Goal: Task Accomplishment & Management: Manage account settings

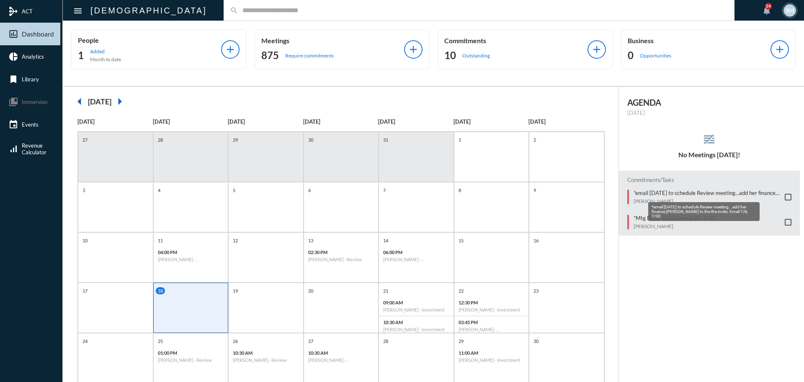
click at [686, 191] on p "*email [DATE] to schedule Review meeting...add her finance [PERSON_NAME] to the…" at bounding box center [707, 192] width 147 height 7
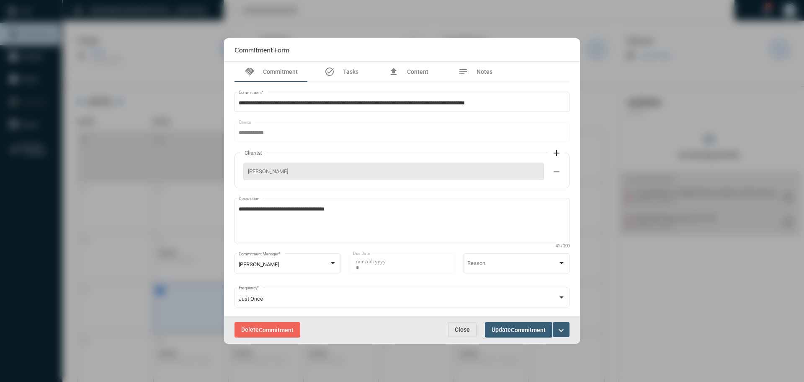
click at [563, 331] on mat-icon "expand_more" at bounding box center [561, 330] width 10 height 10
click at [505, 278] on p "Complete" at bounding box center [513, 277] width 26 height 7
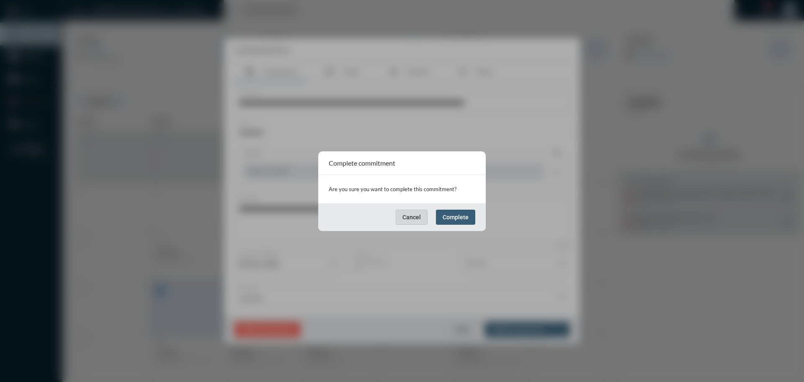
click at [420, 220] on button "Cancel" at bounding box center [412, 216] width 32 height 15
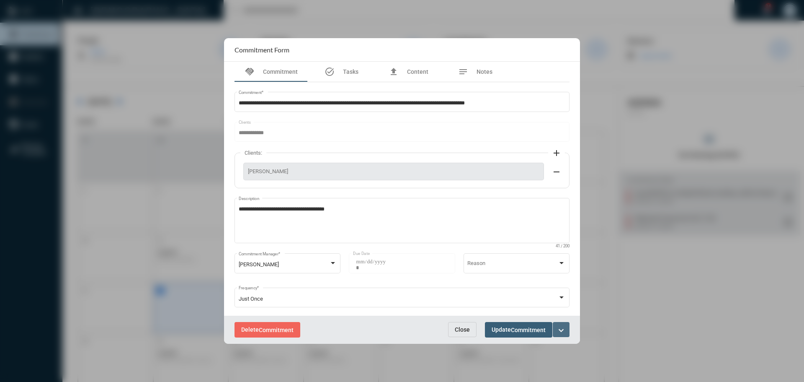
click at [569, 331] on button "expand_more" at bounding box center [561, 329] width 17 height 15
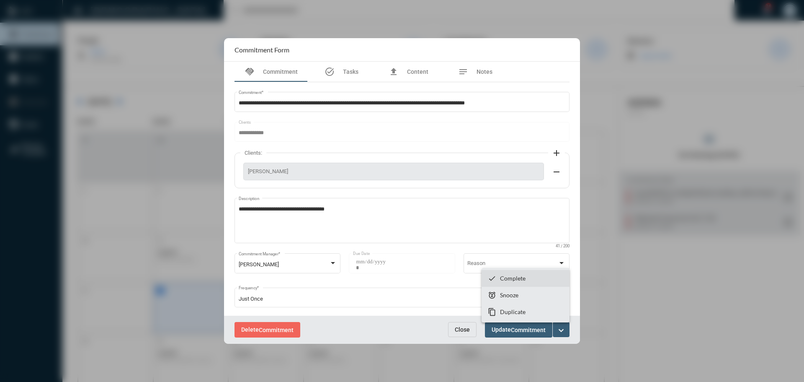
click at [505, 276] on p "Complete" at bounding box center [513, 277] width 26 height 7
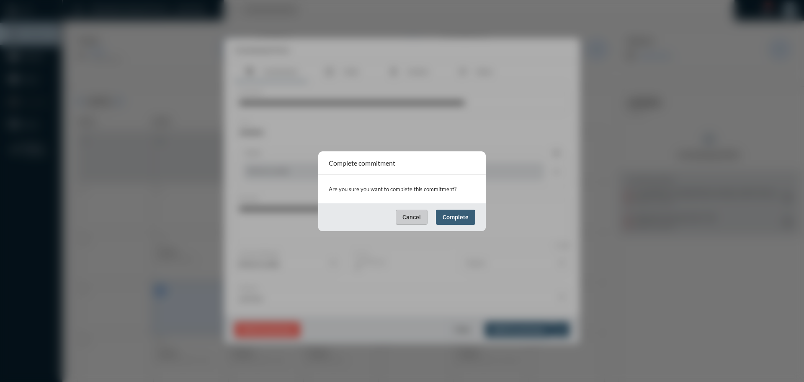
click at [453, 215] on span "Complete" at bounding box center [456, 217] width 26 height 7
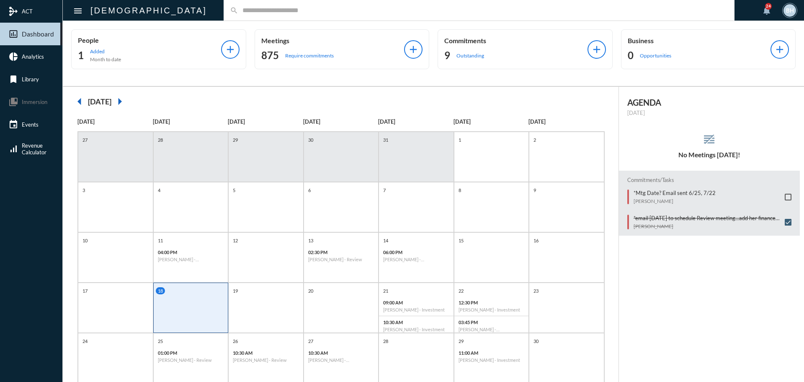
drag, startPoint x: 675, startPoint y: 291, endPoint x: 672, endPoint y: 285, distance: 6.4
click at [674, 291] on div "AGENDA Monday, Aug 18 reorder No Meetings Today! Commitments/Tasks *Mtg Date? E…" at bounding box center [712, 271] width 186 height 368
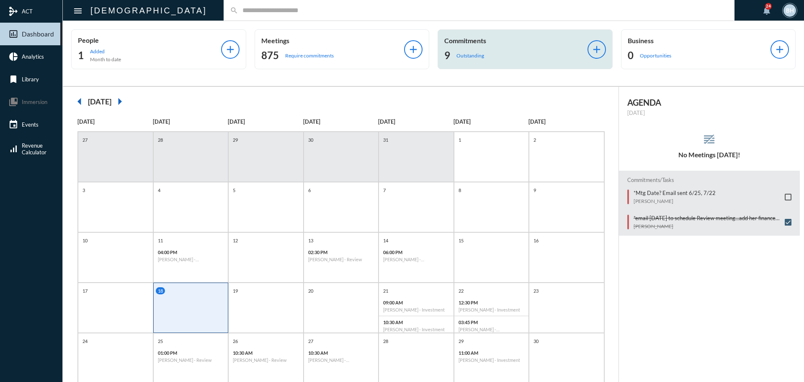
click at [491, 54] on div "9 Outstanding" at bounding box center [515, 55] width 143 height 13
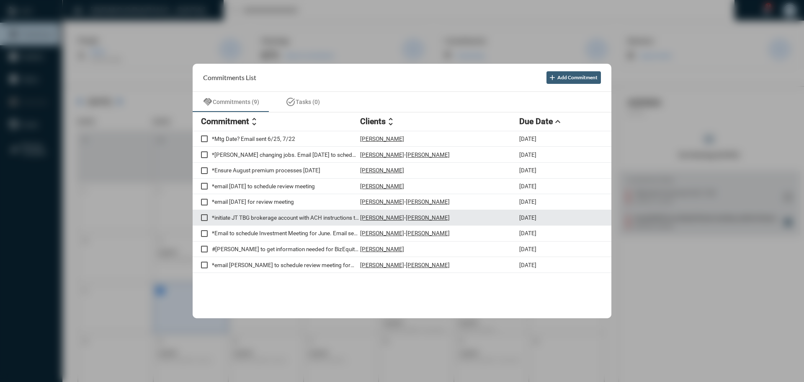
click at [274, 219] on p "*initiate JT TBG brokerage account with ACH instructions to each of their indiv…" at bounding box center [286, 217] width 148 height 7
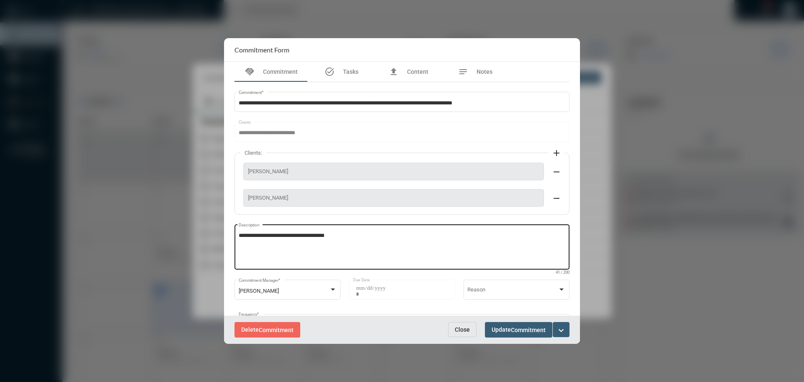
click at [350, 238] on textarea "**********" at bounding box center [402, 248] width 327 height 33
click at [710, 225] on div at bounding box center [402, 191] width 804 height 382
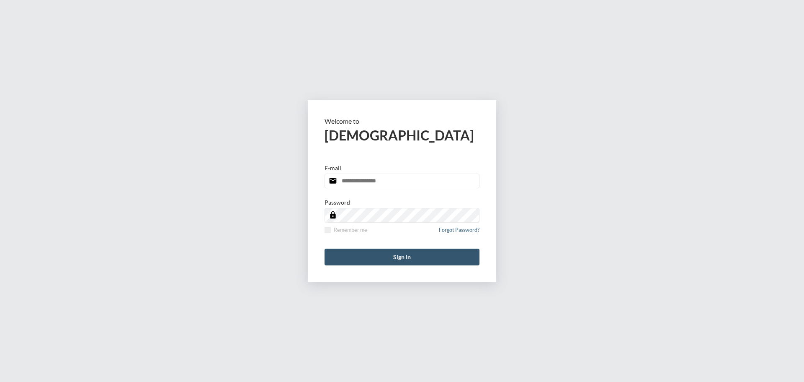
type input "**********"
click at [406, 257] on button "Sign in" at bounding box center [402, 256] width 155 height 17
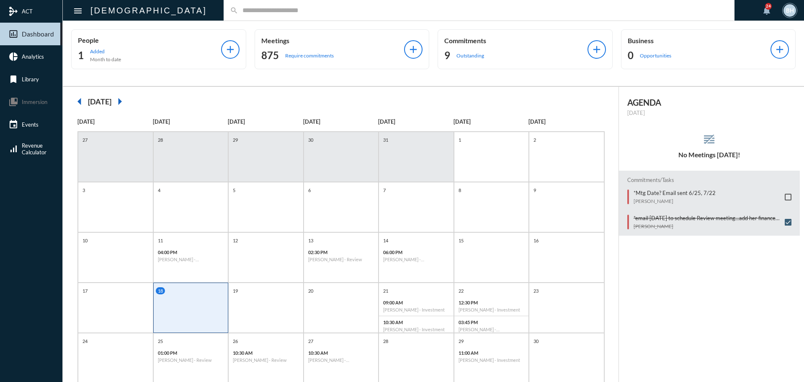
click at [387, 157] on div "31" at bounding box center [416, 157] width 75 height 50
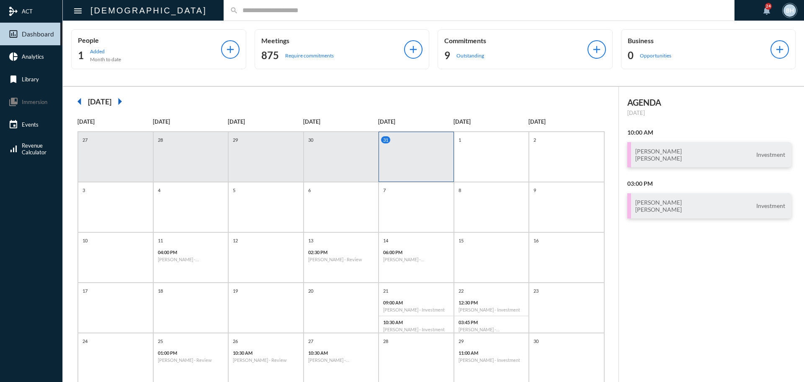
click at [234, 4] on div "search" at bounding box center [479, 10] width 511 height 21
click at [238, 13] on input "text" at bounding box center [483, 10] width 490 height 7
type input "******"
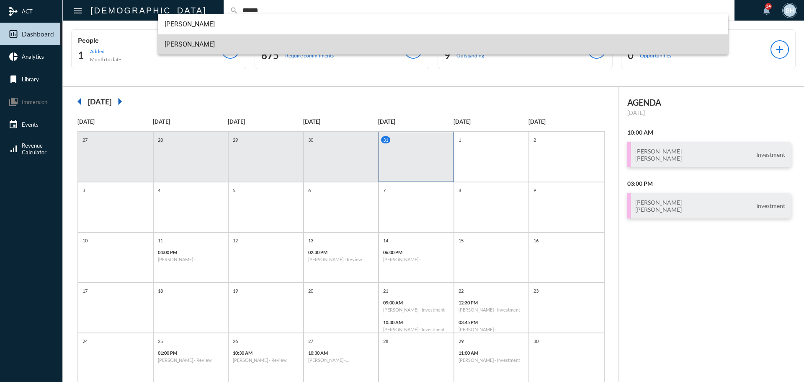
click at [190, 46] on span "Joshua Borson" at bounding box center [444, 44] width 558 height 20
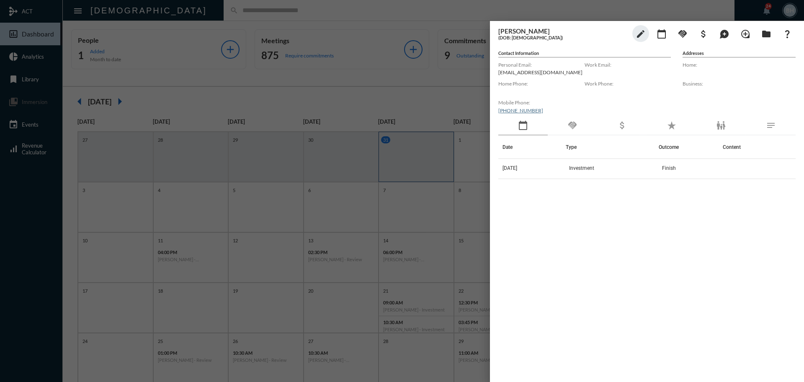
click at [410, 13] on div at bounding box center [402, 191] width 804 height 382
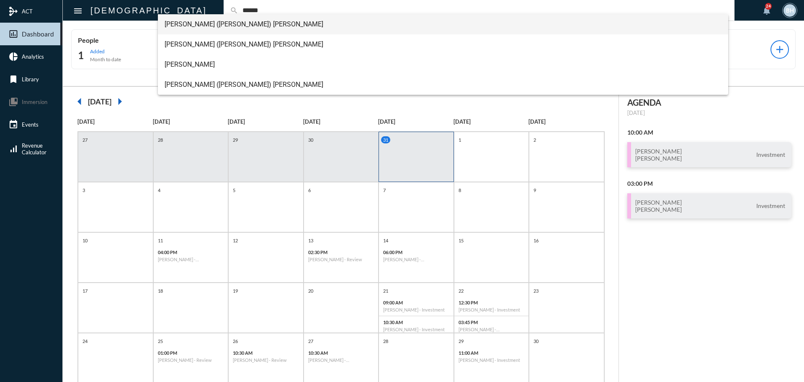
type input "******"
click at [244, 23] on span "James (Shelly) Jaroszewski" at bounding box center [444, 24] width 558 height 20
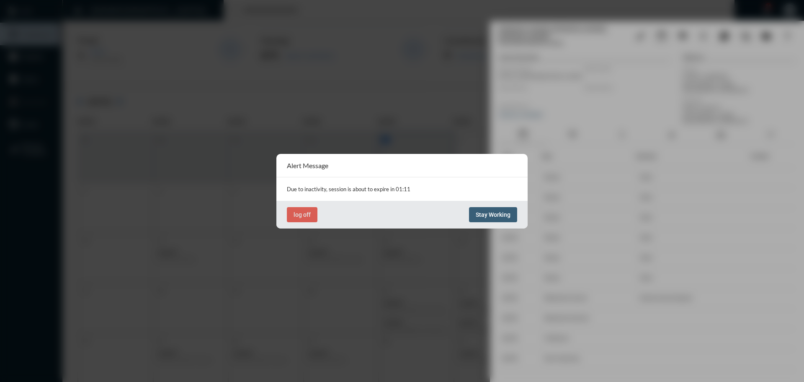
click at [499, 213] on span "Stay Working" at bounding box center [493, 214] width 35 height 7
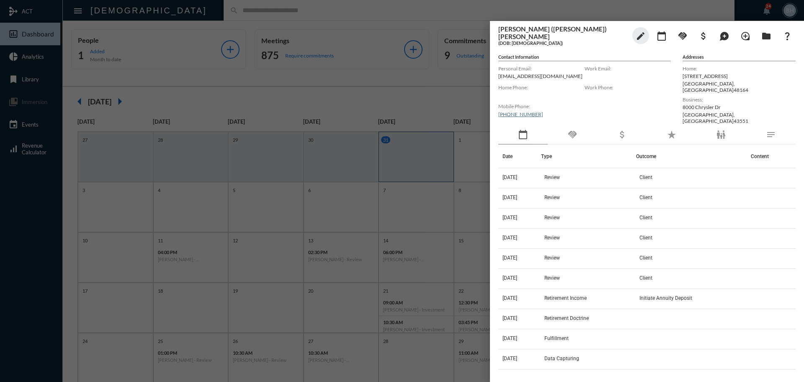
click at [24, 57] on div at bounding box center [402, 191] width 804 height 382
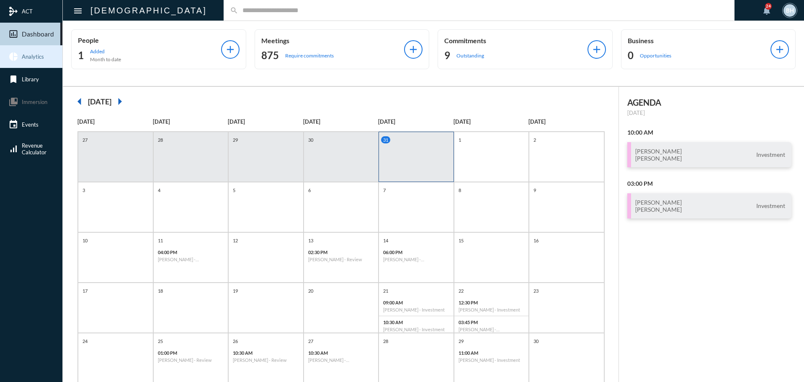
click at [24, 57] on span "Analytics" at bounding box center [33, 56] width 22 height 7
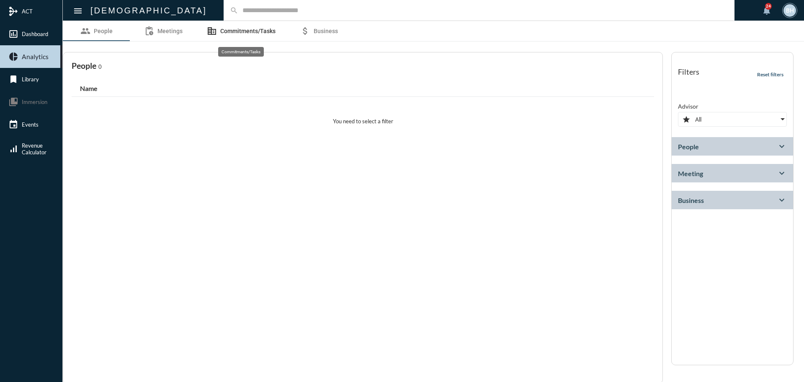
click at [230, 26] on link "corporate_fare Commitments/Tasks" at bounding box center [241, 31] width 89 height 20
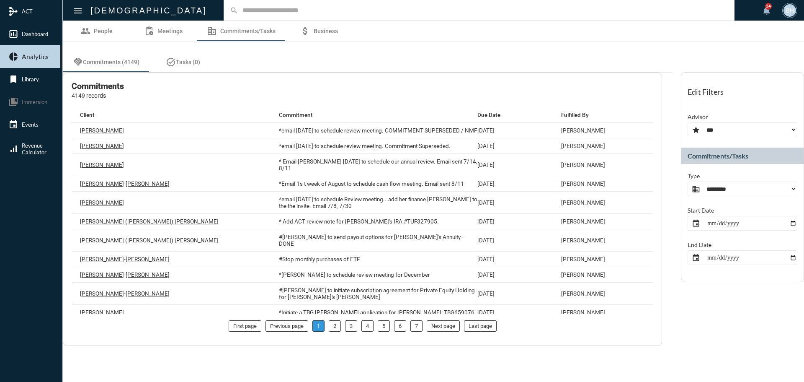
click at [738, 185] on select "**********" at bounding box center [743, 188] width 110 height 15
select select "**********"
click at [688, 181] on select "**********" at bounding box center [743, 188] width 110 height 15
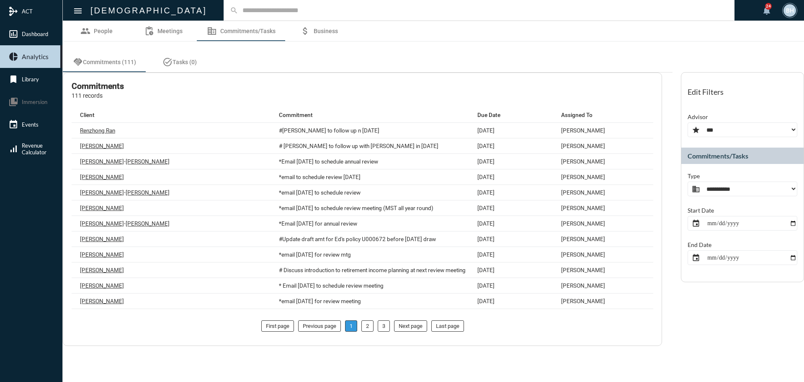
click at [711, 260] on input "date" at bounding box center [743, 257] width 110 height 15
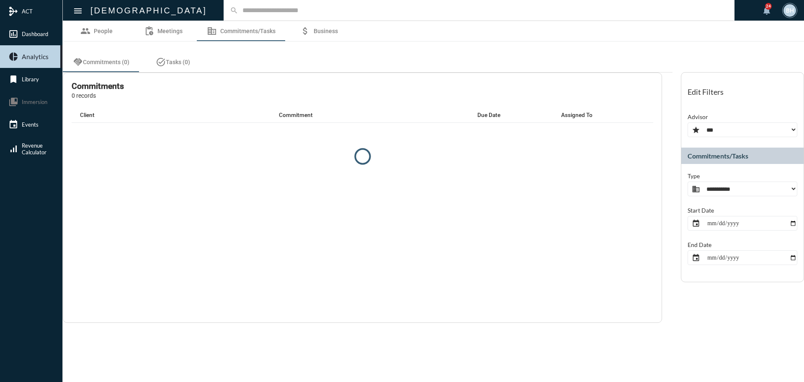
type input "**********"
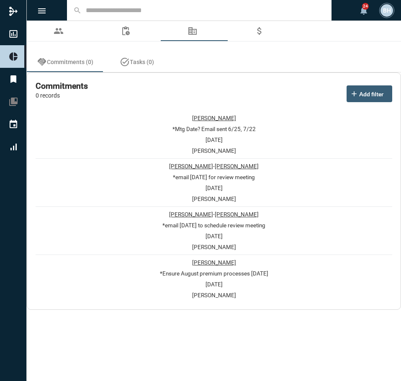
drag, startPoint x: 111, startPoint y: 328, endPoint x: 112, endPoint y: 321, distance: 7.2
click at [111, 328] on section "group People pending_actions Meetings corporate_fare Commitments/Tasks attach_m…" at bounding box center [214, 201] width 375 height 360
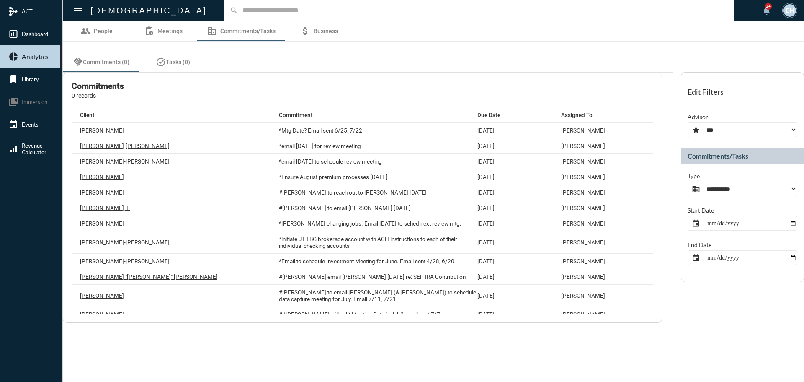
click at [0, 216] on mat-nav-list "mediation ACT insert_chart_outlined Dashboard pie_chart Analytics bookmark Libr…" at bounding box center [31, 191] width 62 height 382
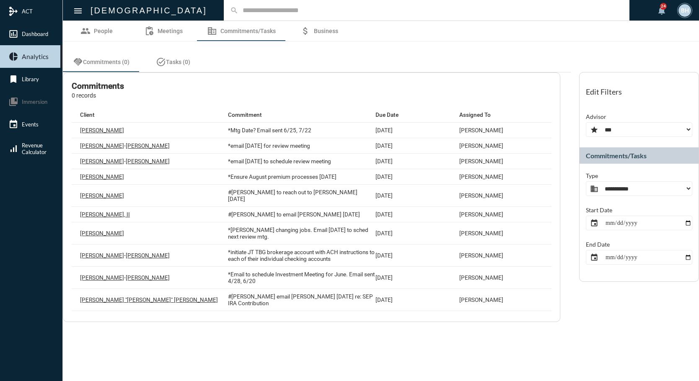
click at [213, 350] on section "group People pending_actions Meetings corporate_fare Commitments/Tasks attach_m…" at bounding box center [381, 201] width 636 height 360
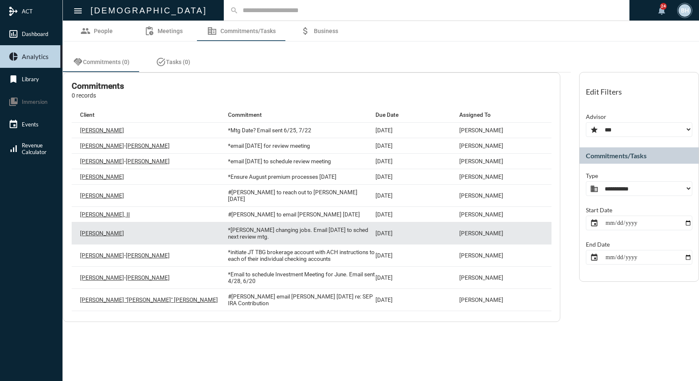
drag, startPoint x: 548, startPoint y: 200, endPoint x: 548, endPoint y: 221, distance: 20.9
click at [548, 221] on div "Denise Thompson *Mtg Date? Email sent 6/25, 7/22 8/18/25 Barbara Haney Ryan McK…" at bounding box center [312, 218] width 480 height 191
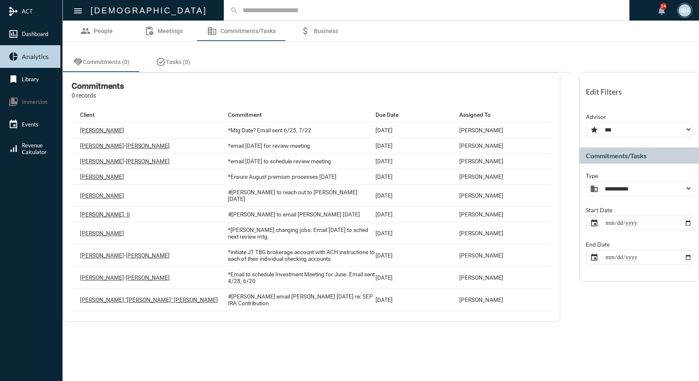
drag, startPoint x: 460, startPoint y: 358, endPoint x: 479, endPoint y: 332, distance: 32.7
click at [463, 354] on section "group People pending_actions Meetings corporate_fare Commitments/Tasks attach_m…" at bounding box center [381, 201] width 636 height 360
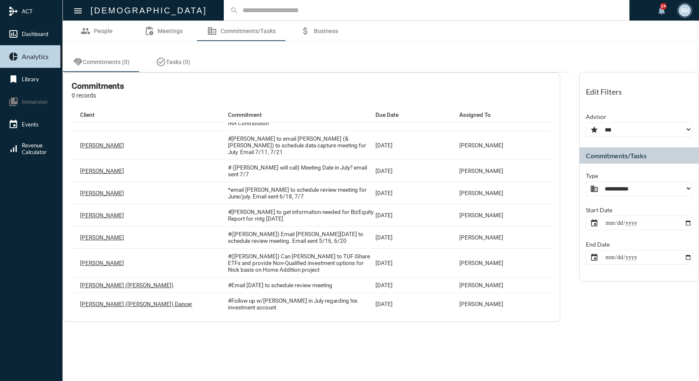
scroll to position [173, 0]
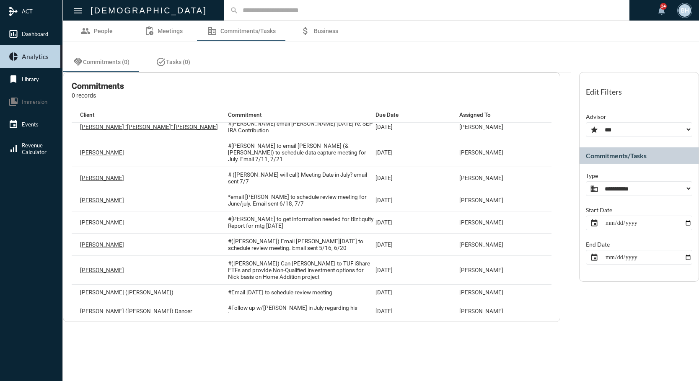
click at [420, 336] on section "group People pending_actions Meetings corporate_fare Commitments/Tasks attach_m…" at bounding box center [381, 201] width 636 height 360
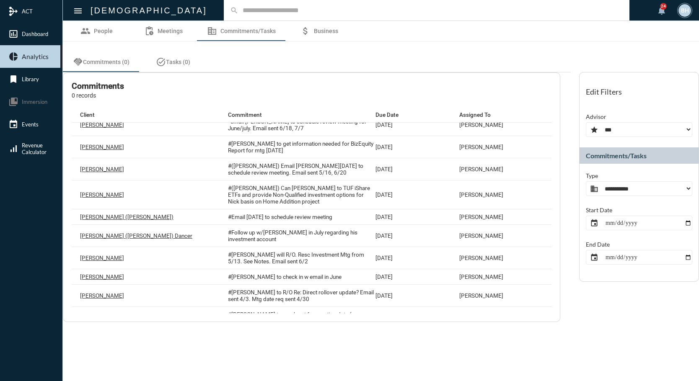
scroll to position [253, 0]
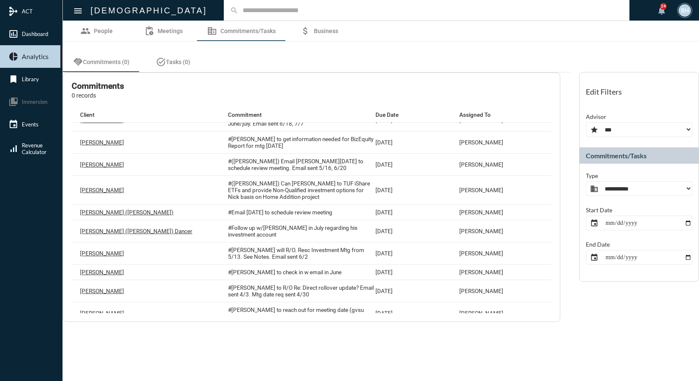
click at [372, 53] on div "handshake Commitments (0) task_alt Tasks (0)" at bounding box center [317, 62] width 508 height 20
click at [33, 38] on link "insert_chart_outlined Dashboard" at bounding box center [31, 34] width 62 height 23
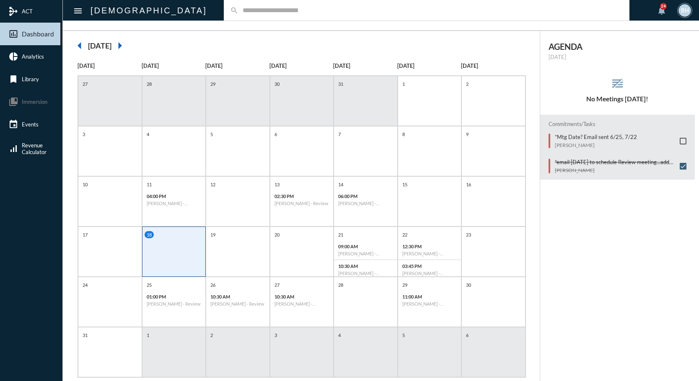
scroll to position [73, 0]
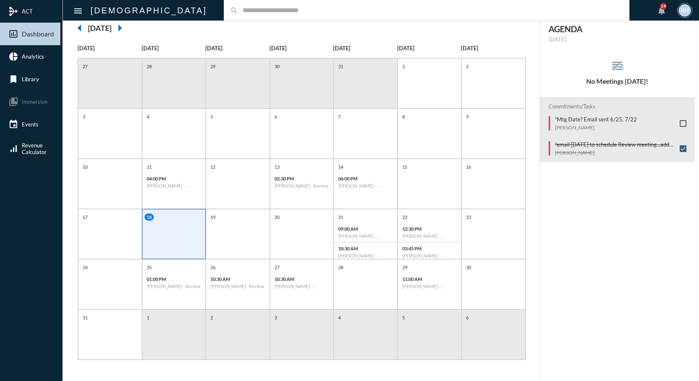
click at [128, 31] on mat-icon "arrow_right" at bounding box center [119, 28] width 17 height 17
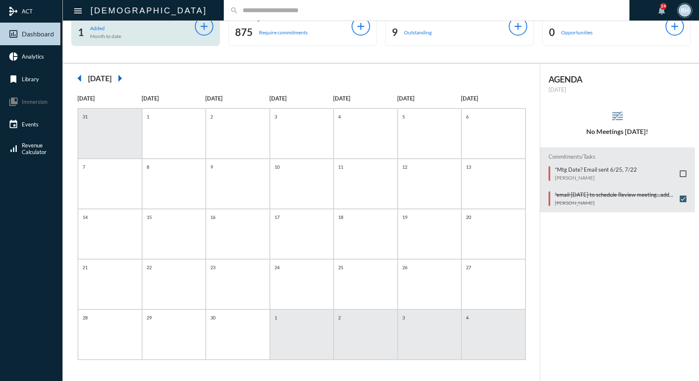
scroll to position [23, 0]
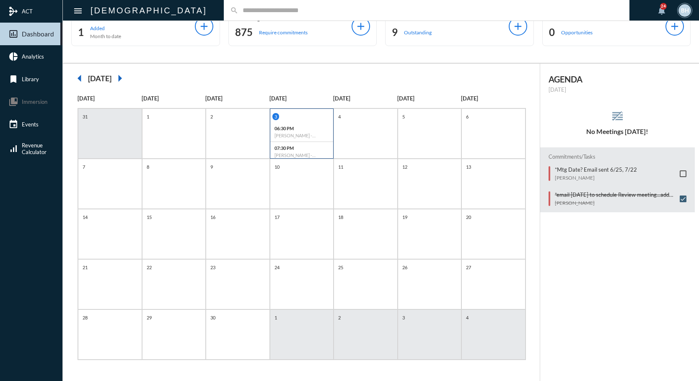
click at [300, 150] on p "07:30 PM" at bounding box center [301, 147] width 55 height 5
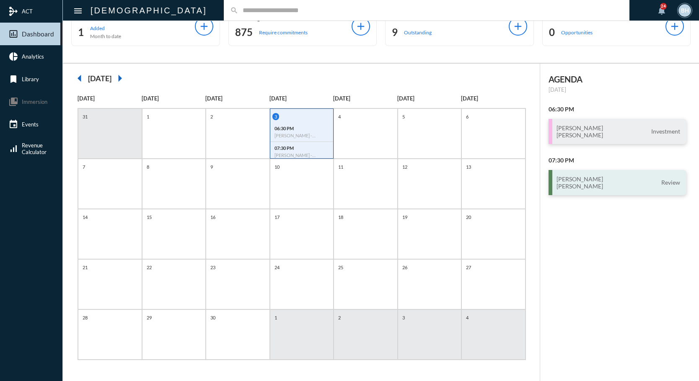
click at [603, 186] on div "Nicole Reich Brandon Krause Review" at bounding box center [617, 182] width 138 height 25
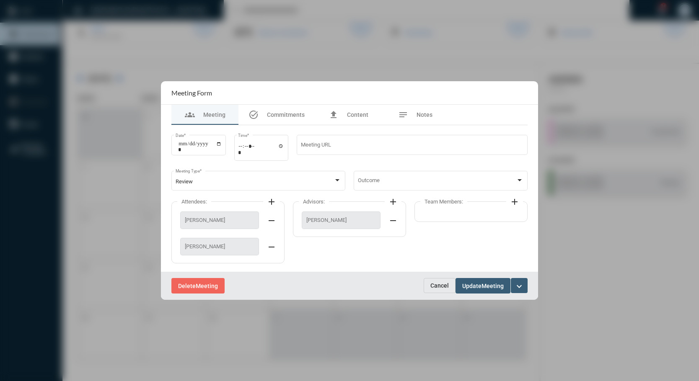
click at [444, 282] on span "Cancel" at bounding box center [439, 285] width 18 height 7
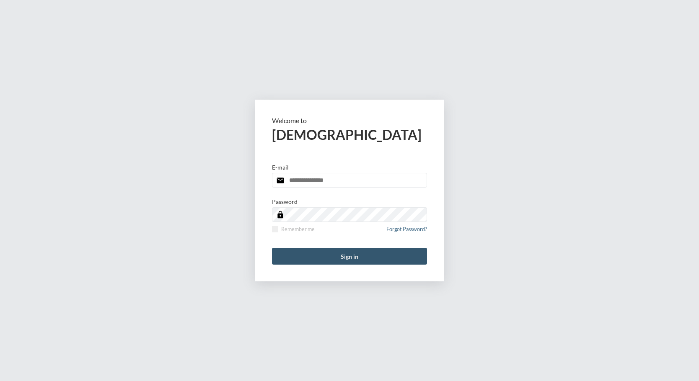
type input "**********"
click at [321, 252] on button "Sign in" at bounding box center [349, 256] width 155 height 17
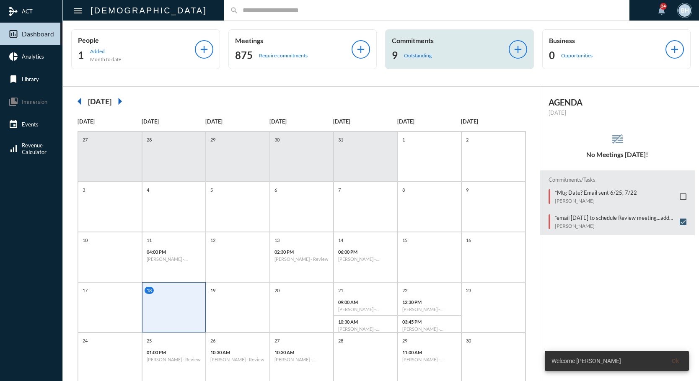
click at [403, 59] on div "9 Outstanding" at bounding box center [450, 55] width 117 height 13
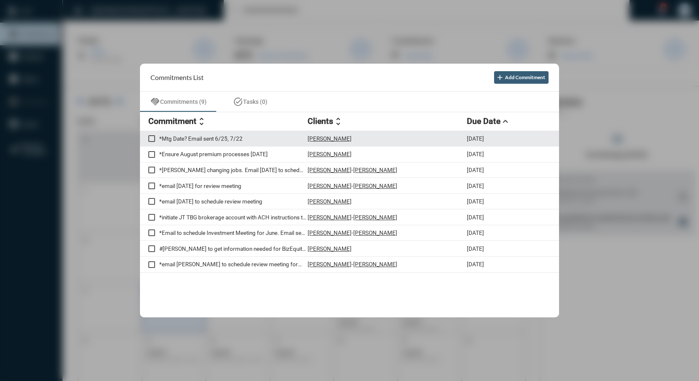
click at [212, 137] on p "*Mtg Date? Email sent 6/25, 7/22" at bounding box center [233, 138] width 148 height 7
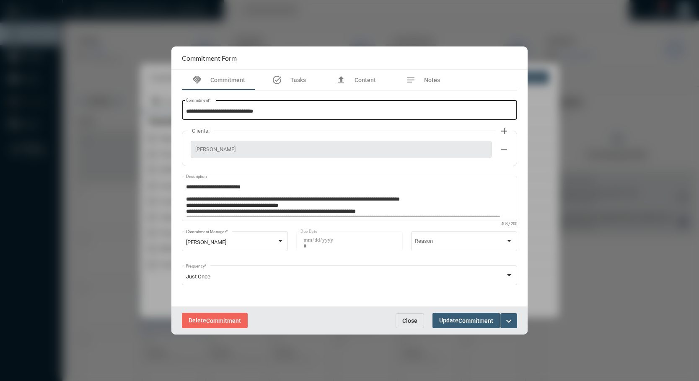
click at [278, 114] on input "**********" at bounding box center [349, 111] width 327 height 6
type input "**********"
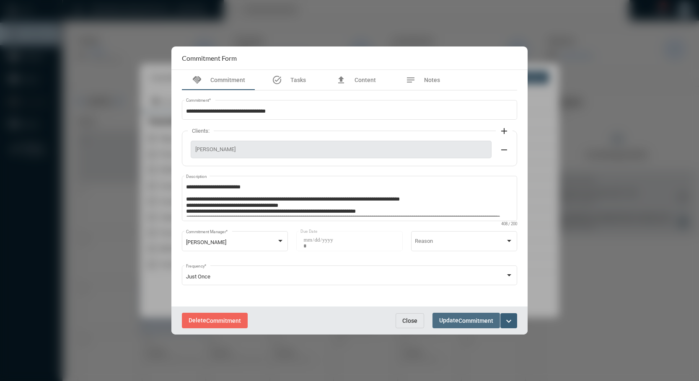
click at [444, 321] on span "Update Commitment" at bounding box center [466, 320] width 54 height 7
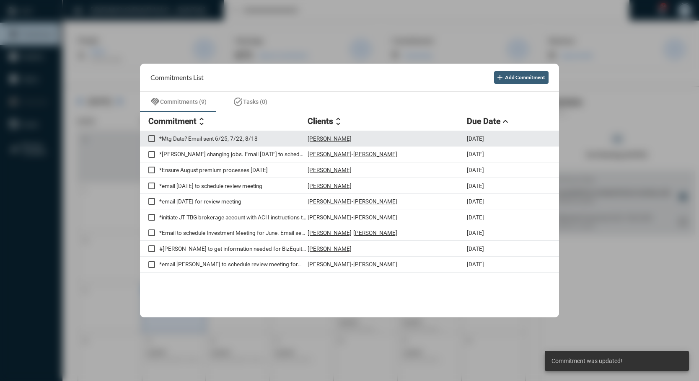
click at [226, 142] on p "*Mtg Date? Email sent 6/25, 7/22, 8/18" at bounding box center [233, 138] width 148 height 7
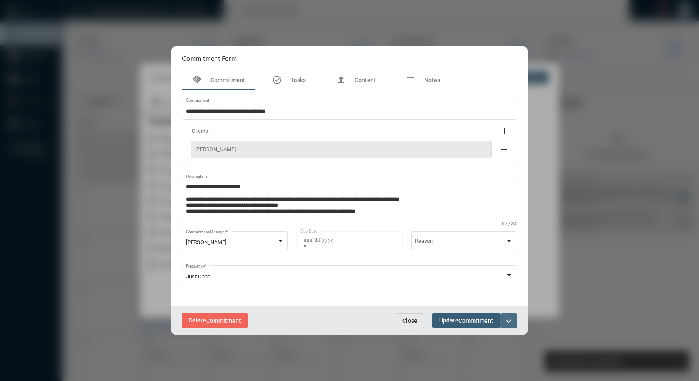
click at [505, 318] on mat-icon "expand_more" at bounding box center [509, 321] width 10 height 10
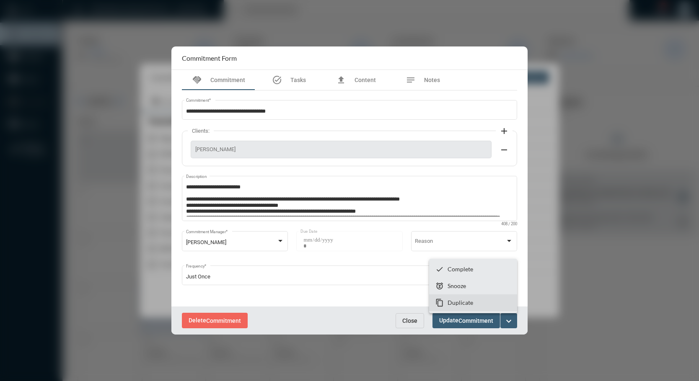
click at [480, 307] on section "content_copy Duplicate" at bounding box center [473, 302] width 88 height 17
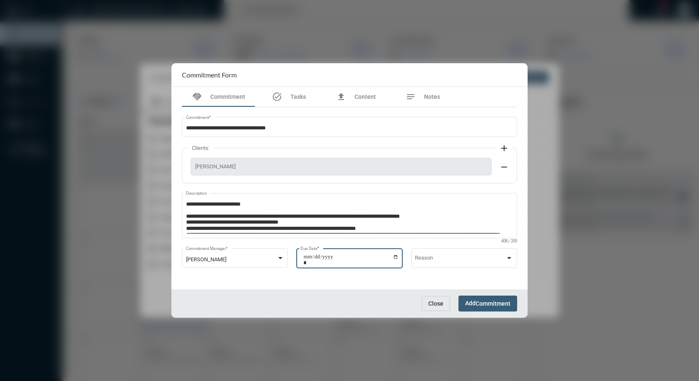
click at [395, 258] on input "**********" at bounding box center [350, 260] width 95 height 12
type input "**********"
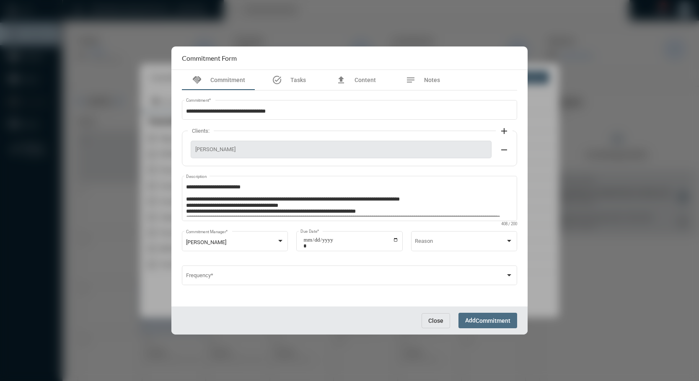
click at [482, 320] on span "Commitment" at bounding box center [492, 321] width 35 height 7
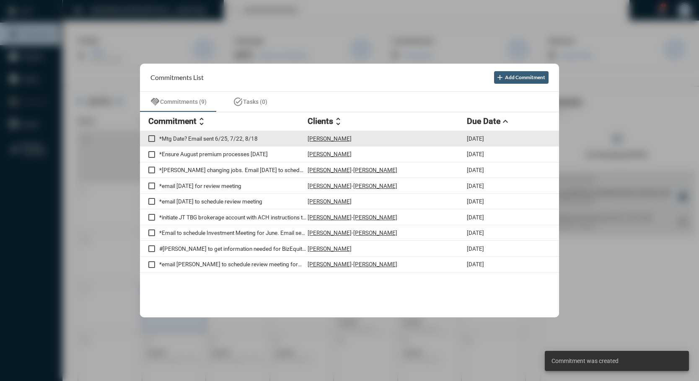
click at [150, 139] on span at bounding box center [151, 138] width 7 height 7
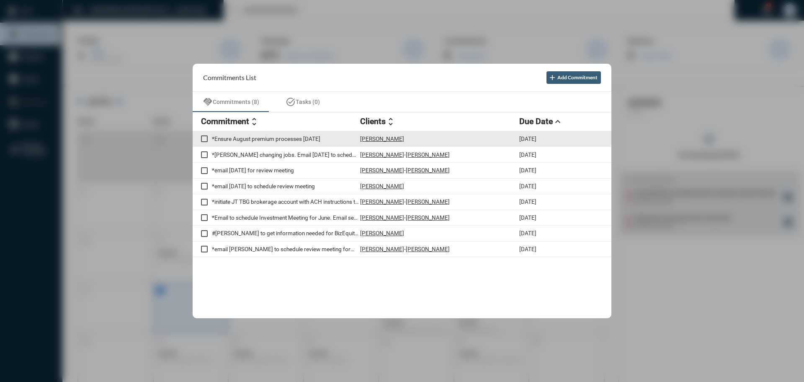
click at [201, 137] on span at bounding box center [204, 138] width 7 height 7
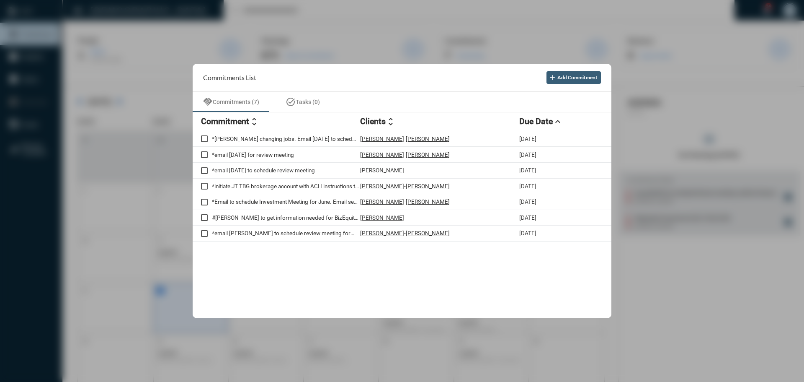
click at [300, 266] on div "*[PERSON_NAME] changing jobs. Email [DATE] to sched next review mtg. [PERSON_NA…" at bounding box center [402, 224] width 419 height 187
drag, startPoint x: 688, startPoint y: 322, endPoint x: 615, endPoint y: 195, distance: 146.2
click at [688, 321] on div at bounding box center [402, 191] width 804 height 382
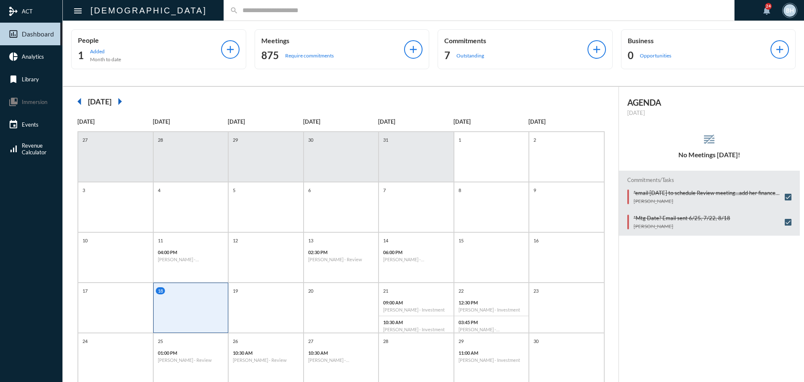
click at [238, 12] on input "text" at bounding box center [483, 10] width 490 height 7
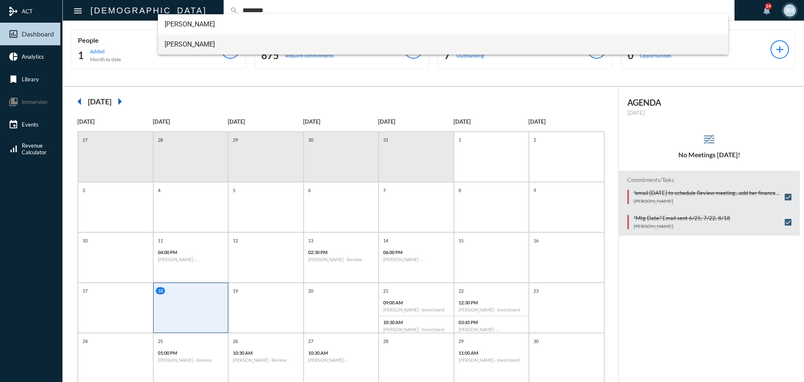
type input "********"
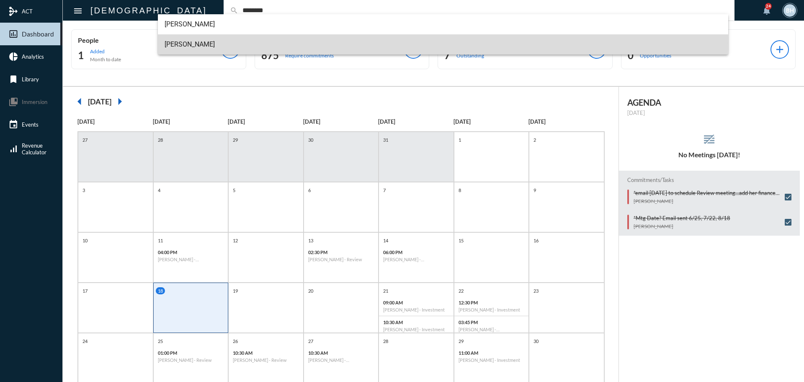
click at [207, 42] on span "[PERSON_NAME]" at bounding box center [444, 44] width 558 height 20
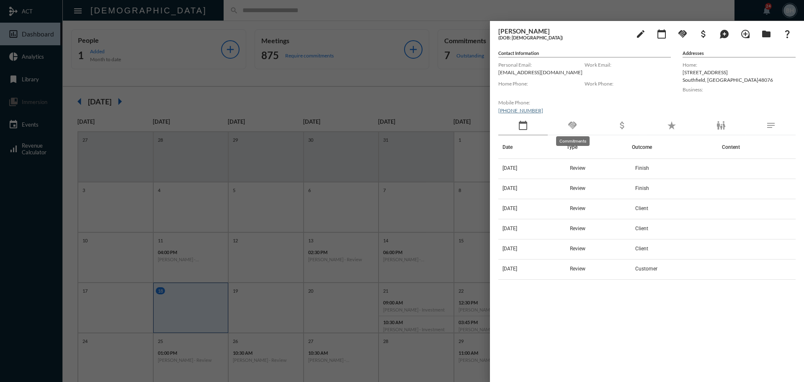
click at [572, 125] on mat-icon "handshake" at bounding box center [573, 125] width 10 height 10
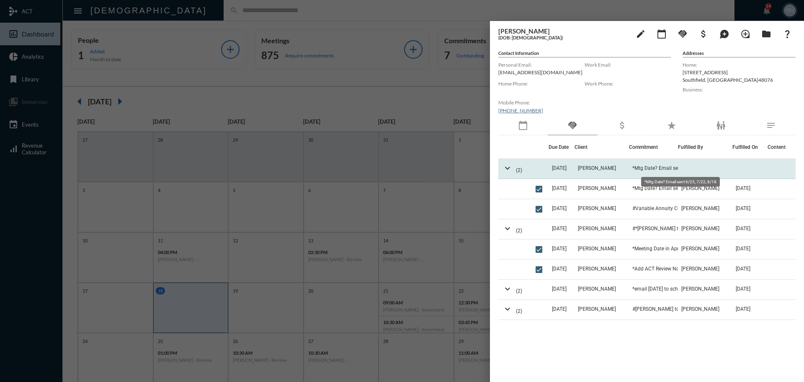
click at [642, 168] on span "*Mtg Date? Email sent 6/25, 7/22, 8/18" at bounding box center [675, 168] width 84 height 6
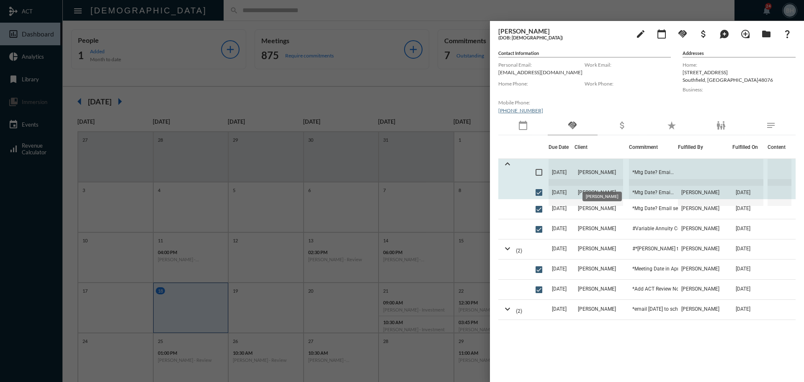
click at [593, 171] on span "[PERSON_NAME]" at bounding box center [599, 172] width 49 height 27
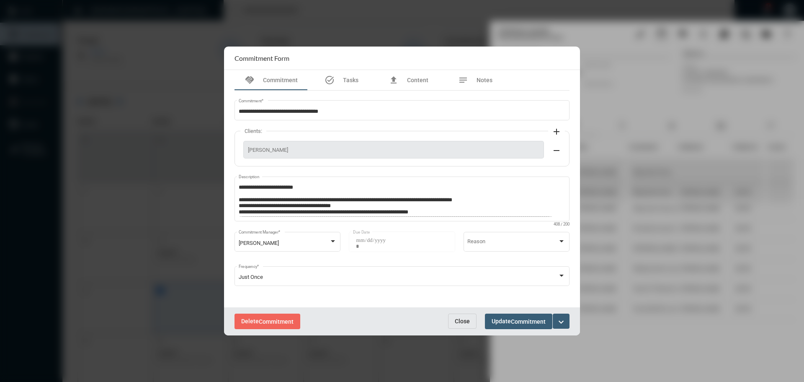
click at [463, 320] on span "Close" at bounding box center [462, 321] width 15 height 7
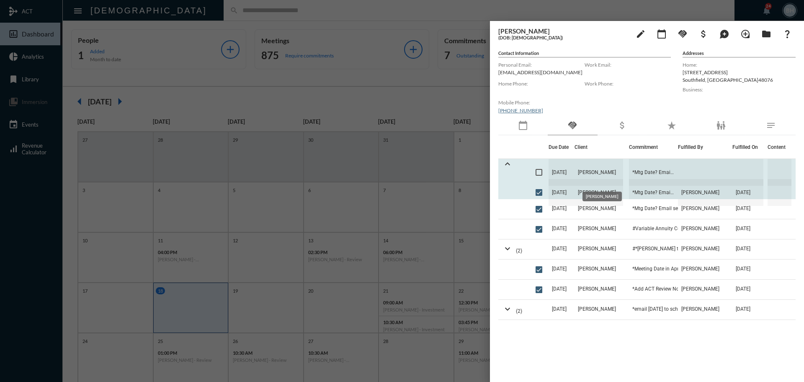
click at [602, 178] on span "[PERSON_NAME]" at bounding box center [599, 172] width 49 height 27
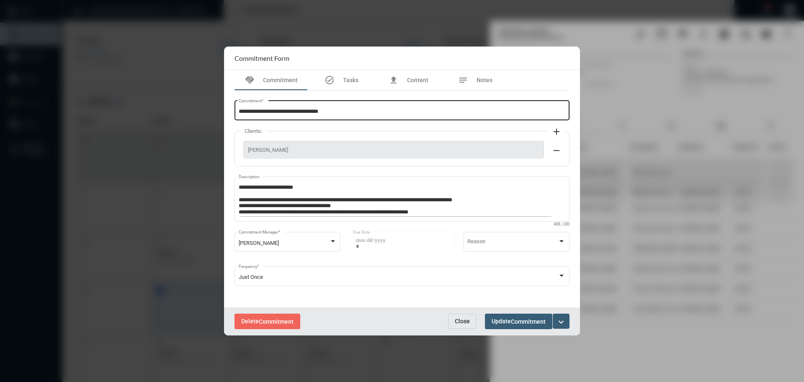
drag, startPoint x: 362, startPoint y: 107, endPoint x: 361, endPoint y: 113, distance: 6.1
click at [362, 108] on div "**********" at bounding box center [402, 109] width 327 height 21
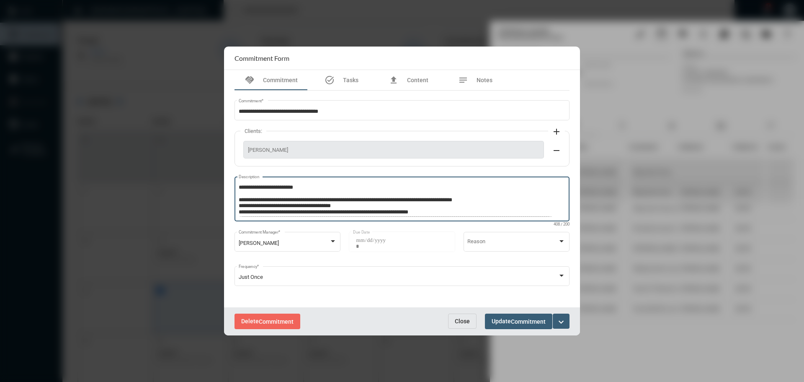
click at [238, 201] on div "**********" at bounding box center [402, 198] width 335 height 46
type textarea "**********"
click at [511, 319] on span "Update Commitment" at bounding box center [519, 321] width 54 height 7
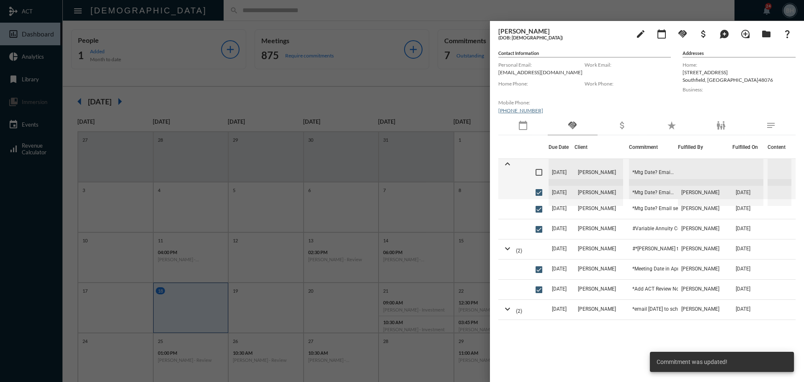
click at [576, 349] on div "Due Date Client Commitment Fulfilled By [PERSON_NAME] On Content expand_less [D…" at bounding box center [647, 252] width 297 height 234
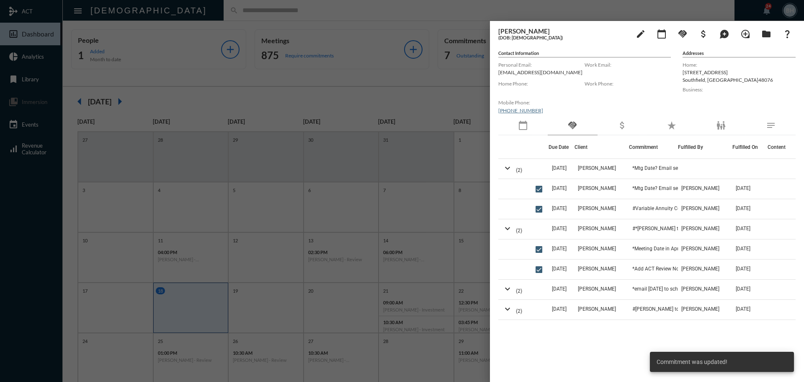
drag, startPoint x: 556, startPoint y: 350, endPoint x: 554, endPoint y: 344, distance: 6.2
click at [555, 346] on div "Due Date Client Commitment Fulfilled By Fulfilled On Content expand_more (2) [D…" at bounding box center [647, 252] width 297 height 234
click at [344, 11] on div at bounding box center [402, 191] width 804 height 382
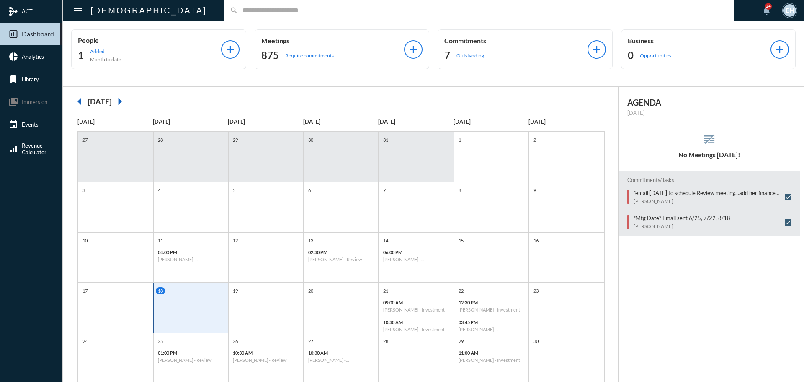
drag, startPoint x: 721, startPoint y: 254, endPoint x: 719, endPoint y: 249, distance: 5.3
click at [698, 251] on div "AGENDA [DATE] reorder No Meetings [DATE]! Commitments/Tasks *email [DATE] to sc…" at bounding box center [712, 271] width 186 height 368
click at [201, 261] on h6 "[PERSON_NAME] - [PERSON_NAME] - Investment" at bounding box center [191, 258] width 66 height 5
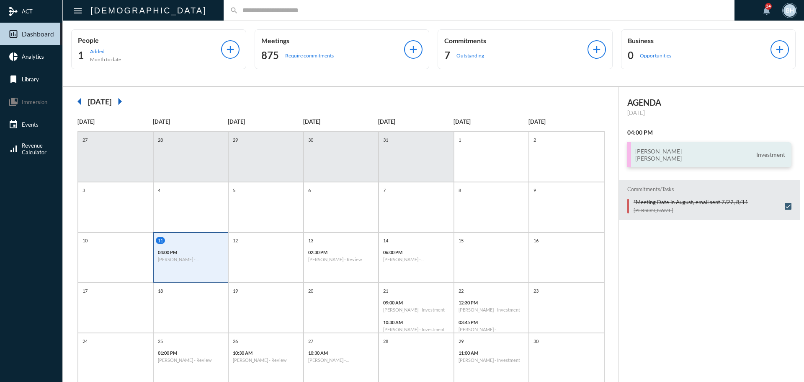
click at [635, 154] on h3 "[PERSON_NAME] [PERSON_NAME]" at bounding box center [658, 154] width 46 height 14
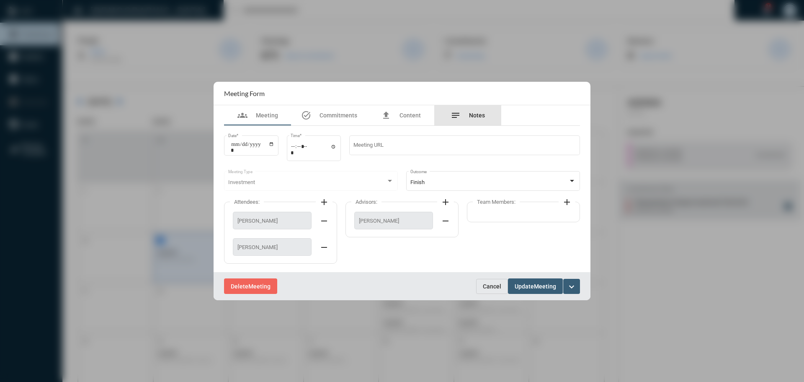
click at [485, 118] on div "notes Notes" at bounding box center [467, 115] width 67 height 20
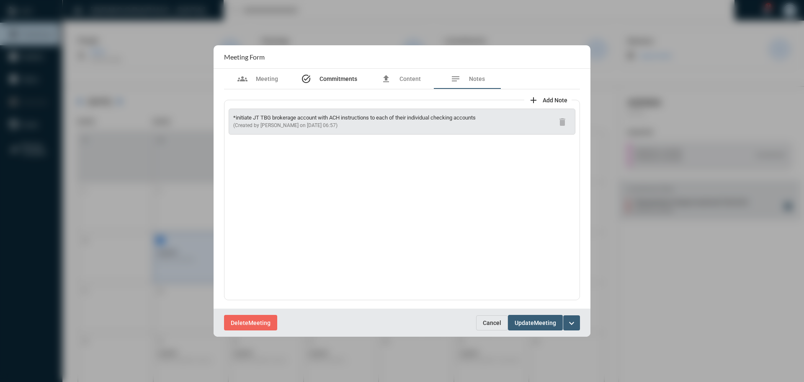
click at [328, 73] on div "task_alt Commitments" at bounding box center [329, 79] width 76 height 20
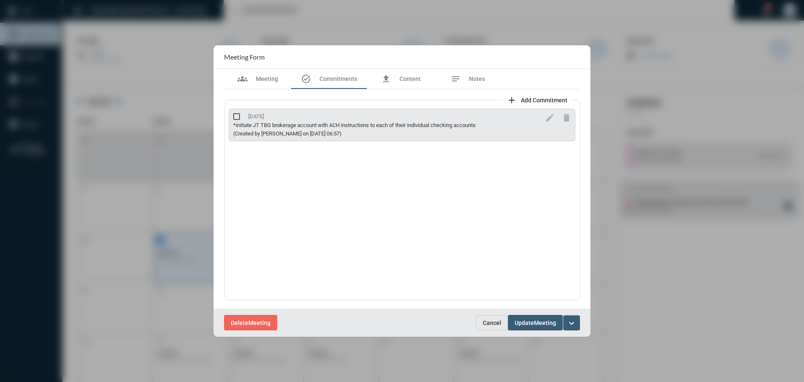
click at [488, 331] on div "Delete Meeting Cancel Update Meeting expand_more" at bounding box center [402, 322] width 377 height 28
click at [489, 326] on button "Cancel" at bounding box center [492, 322] width 32 height 15
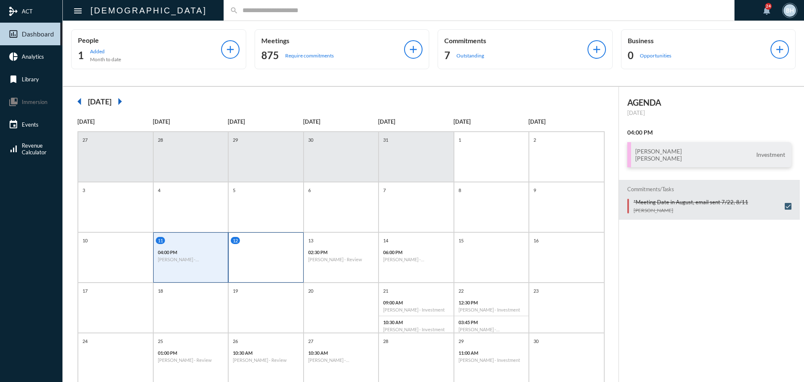
click at [250, 260] on div "12" at bounding box center [265, 257] width 75 height 50
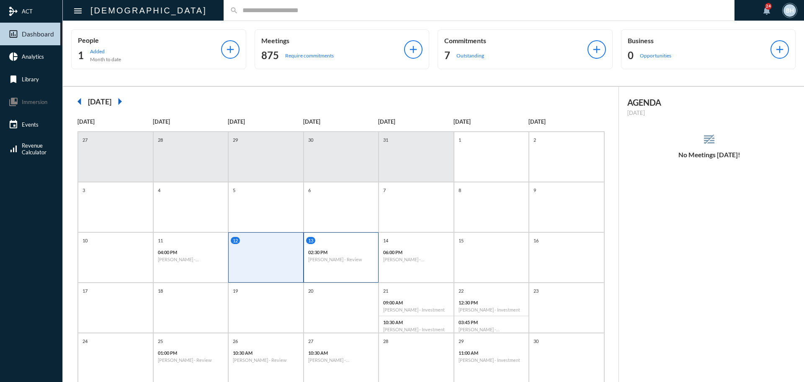
click at [327, 259] on h6 "[PERSON_NAME] - Review" at bounding box center [341, 258] width 66 height 5
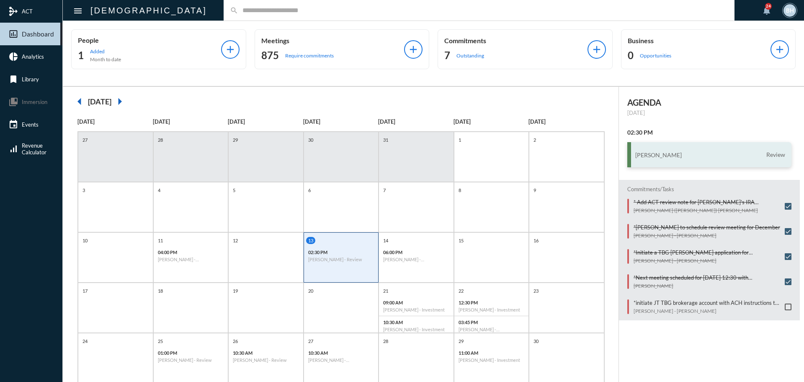
click at [664, 160] on div "[PERSON_NAME] Review" at bounding box center [710, 154] width 165 height 25
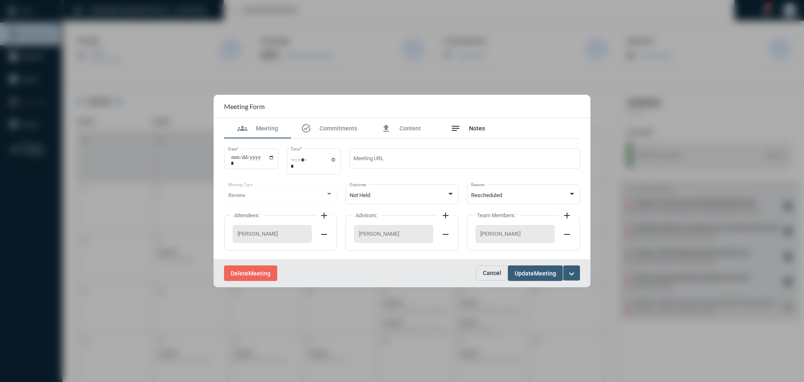
click at [480, 133] on div "notes Notes" at bounding box center [468, 128] width 34 height 10
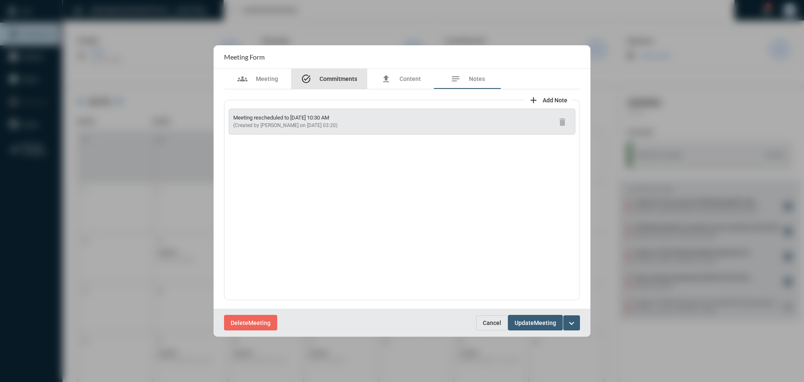
click at [333, 81] on span "Commitments" at bounding box center [339, 78] width 38 height 7
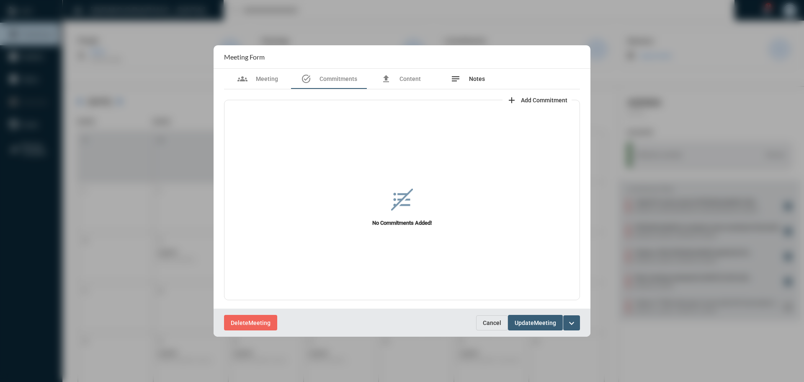
click at [479, 77] on span "Notes" at bounding box center [477, 78] width 16 height 7
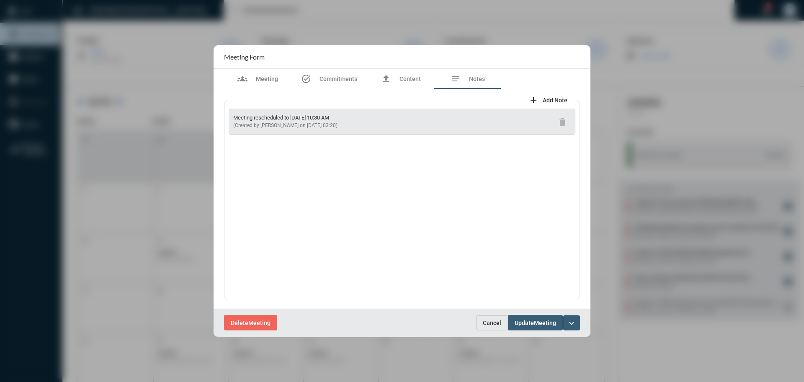
drag, startPoint x: 349, startPoint y: 132, endPoint x: 227, endPoint y: 114, distance: 123.2
click at [225, 114] on div "Meeting rescheduled to [DATE] 10:30 AM (Created by [PERSON_NAME] on [DATE] 03:2…" at bounding box center [402, 200] width 356 height 200
copy div "Meeting rescheduled to [DATE] 10:30 AM (Created by [PERSON_NAME] on [DATE] 03:2…"
click at [340, 75] on span "Commitments" at bounding box center [339, 78] width 38 height 7
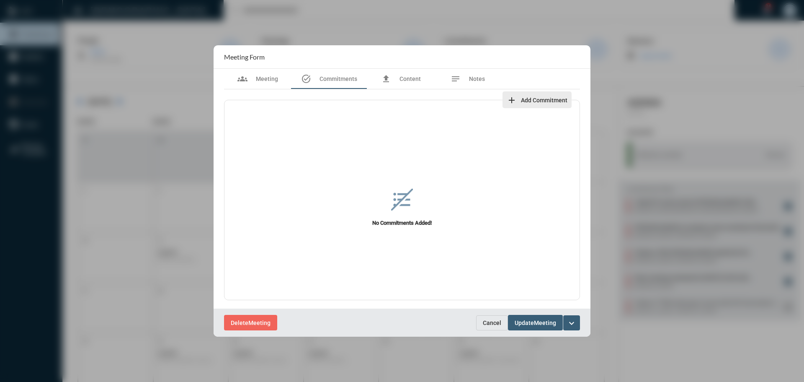
click at [548, 99] on span "Add Commitment" at bounding box center [544, 100] width 46 height 7
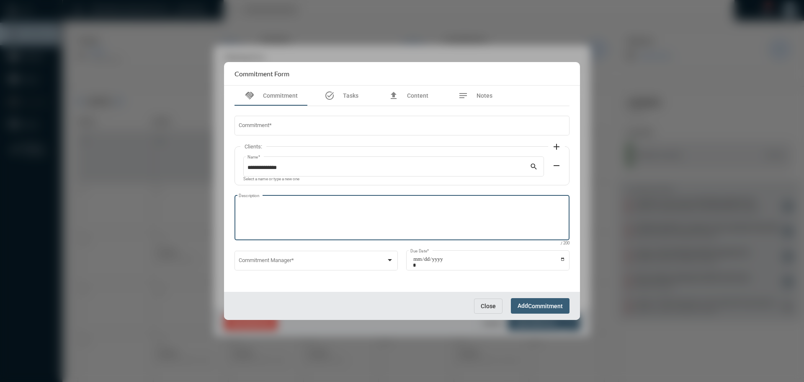
click at [294, 203] on textarea "Description" at bounding box center [402, 218] width 327 height 33
paste textarea "**********"
drag, startPoint x: 376, startPoint y: 203, endPoint x: 254, endPoint y: 209, distance: 121.6
click at [224, 205] on div "**********" at bounding box center [402, 191] width 804 height 382
type textarea "**********"
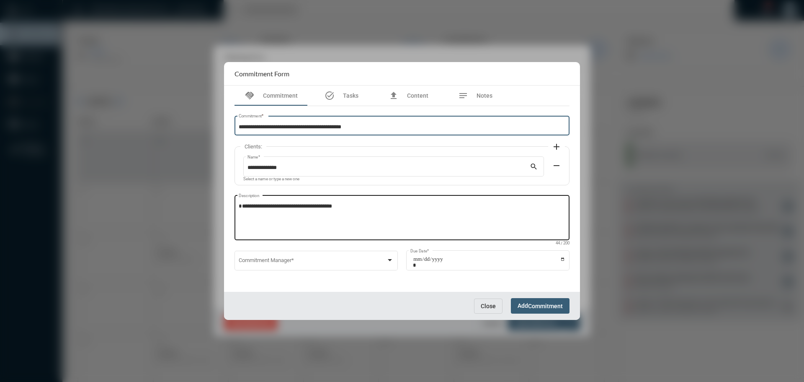
type input "**********"
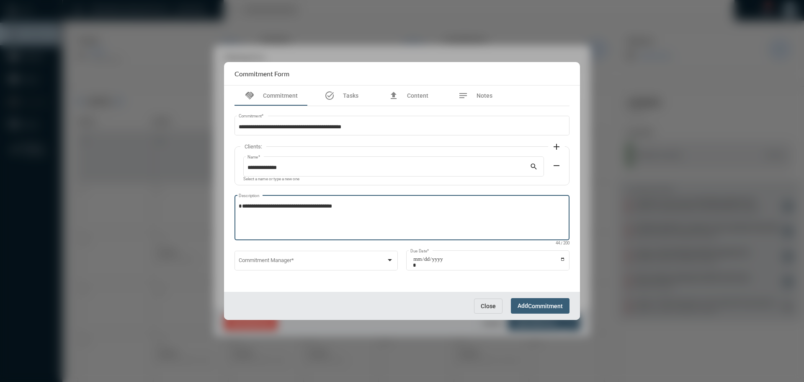
click at [240, 212] on textarea "**********" at bounding box center [402, 218] width 327 height 33
type textarea "**********"
click at [267, 262] on span at bounding box center [313, 261] width 148 height 6
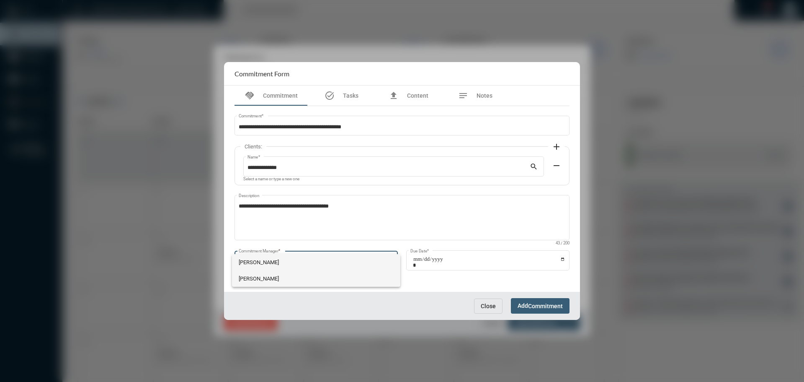
drag, startPoint x: 245, startPoint y: 277, endPoint x: 409, endPoint y: 279, distance: 164.6
click at [256, 277] on span "[PERSON_NAME]" at bounding box center [316, 278] width 155 height 16
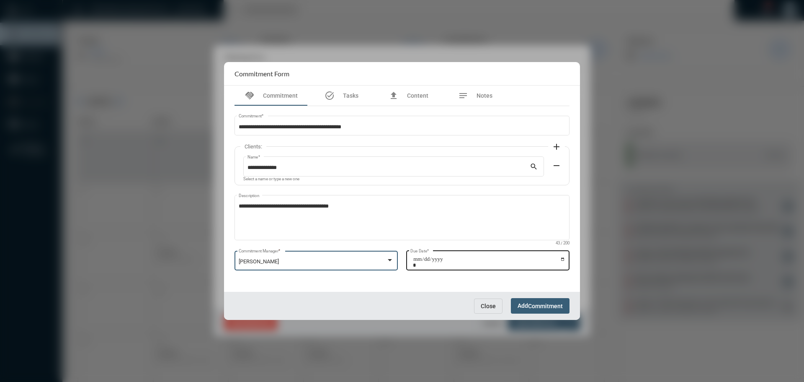
click at [562, 263] on input "Due Date *" at bounding box center [489, 262] width 152 height 12
drag, startPoint x: 561, startPoint y: 258, endPoint x: 528, endPoint y: 268, distance: 34.9
click at [559, 260] on input "Due Date *" at bounding box center [489, 262] width 152 height 12
click at [561, 258] on input "Due Date *" at bounding box center [489, 262] width 152 height 12
type input "**********"
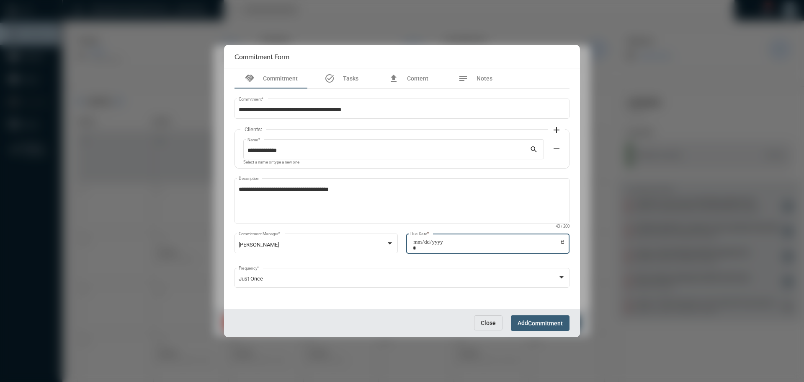
click at [543, 323] on span "Commitment" at bounding box center [545, 323] width 35 height 7
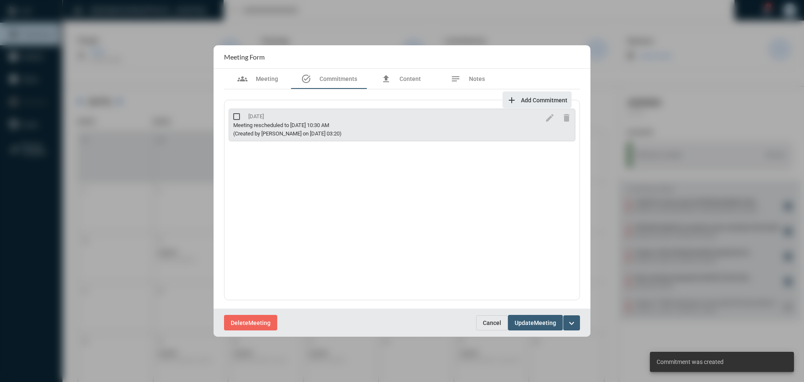
click at [232, 110] on div "[DATE] Meeting rescheduled to [DATE] 10:30 AM (Created by [PERSON_NAME] on [DAT…" at bounding box center [385, 125] width 313 height 32
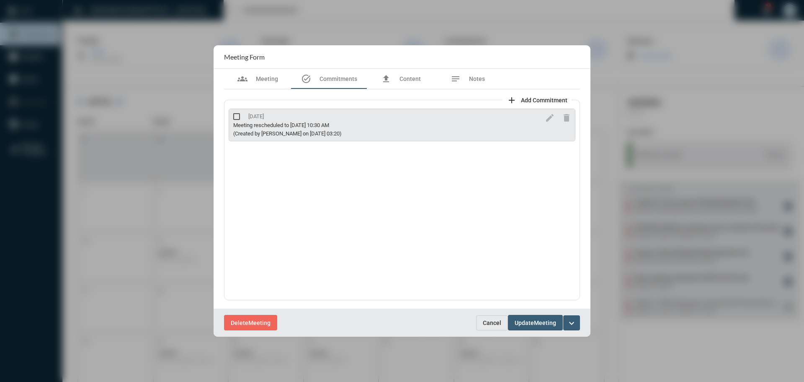
click at [238, 117] on span at bounding box center [236, 116] width 7 height 7
click at [501, 325] on span "Cancel" at bounding box center [492, 322] width 18 height 7
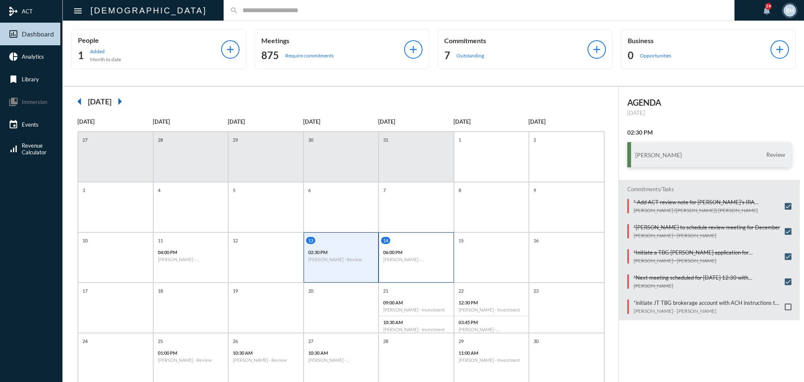
click at [405, 263] on div "06:00 PM [PERSON_NAME] - [PERSON_NAME] - Review" at bounding box center [416, 255] width 75 height 19
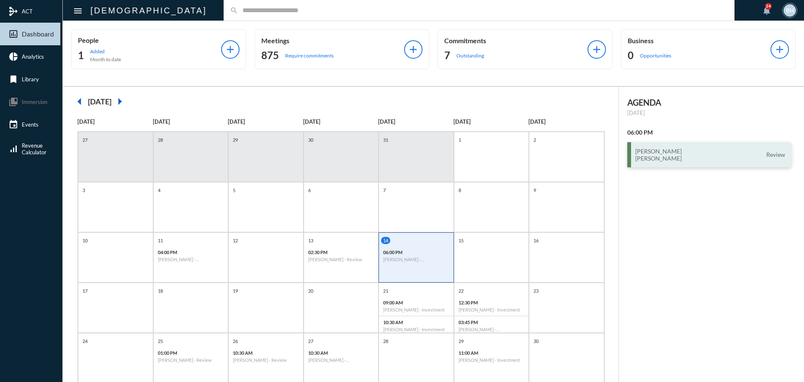
click at [655, 157] on h3 "[PERSON_NAME] [PERSON_NAME]" at bounding box center [658, 154] width 46 height 14
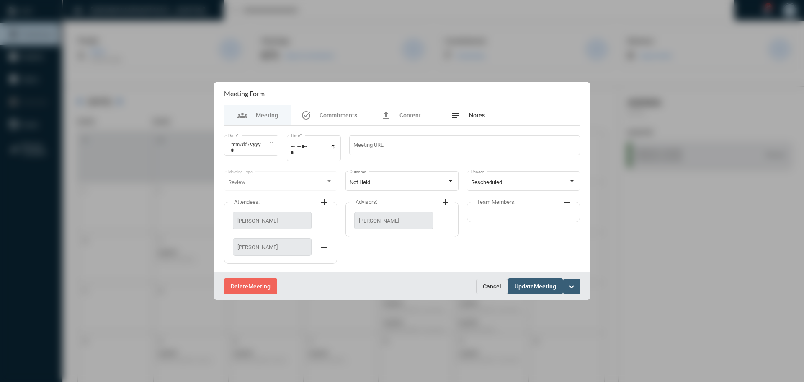
click at [481, 112] on span "Notes" at bounding box center [477, 115] width 16 height 7
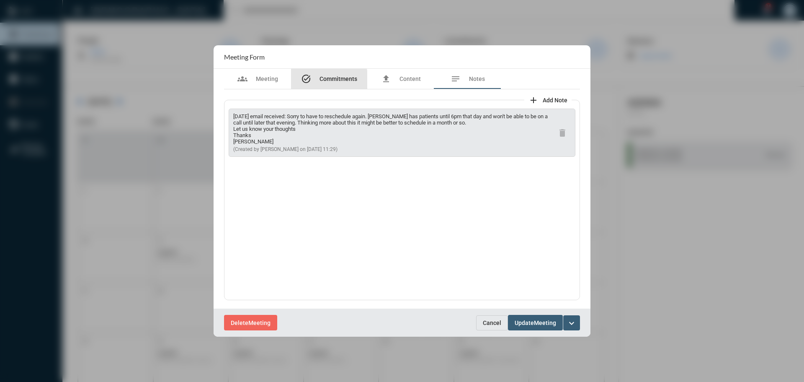
click at [326, 81] on span "Commitments" at bounding box center [339, 78] width 38 height 7
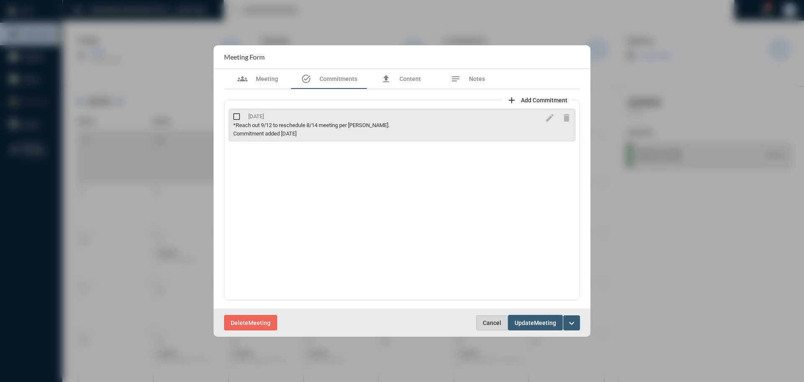
click at [494, 322] on span "Cancel" at bounding box center [492, 322] width 18 height 7
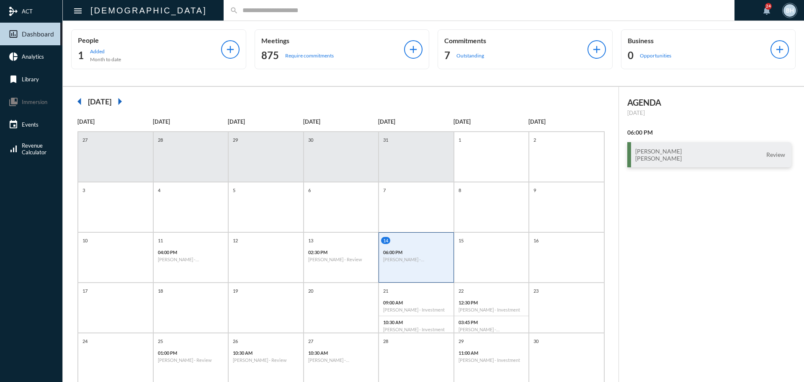
click at [698, 314] on div "AGENDA [DATE] 06:00 PM [PERSON_NAME] [PERSON_NAME] Review" at bounding box center [712, 271] width 186 height 368
click at [385, 209] on div "7" at bounding box center [416, 207] width 75 height 50
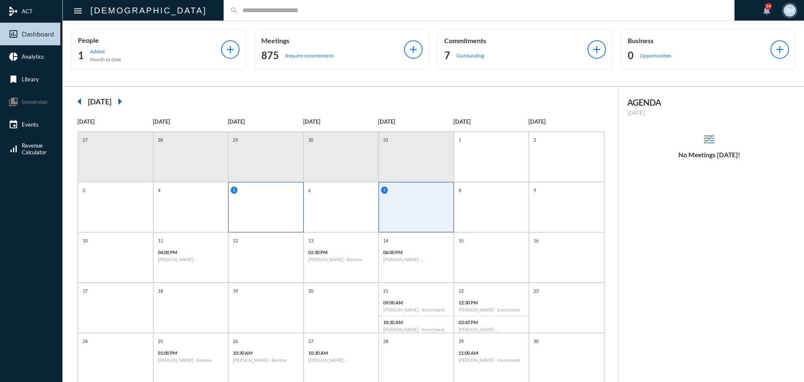
drag, startPoint x: 329, startPoint y: 195, endPoint x: 262, endPoint y: 198, distance: 67.1
click at [321, 195] on div "6" at bounding box center [341, 207] width 75 height 50
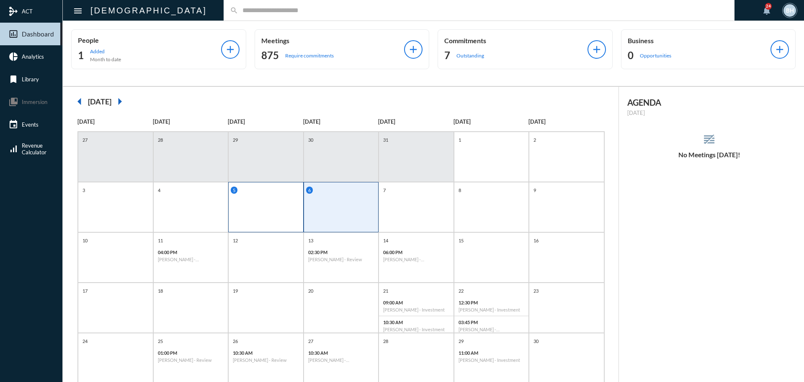
drag, startPoint x: 258, startPoint y: 198, endPoint x: 256, endPoint y: 187, distance: 11.5
click at [258, 195] on div "5" at bounding box center [265, 207] width 75 height 50
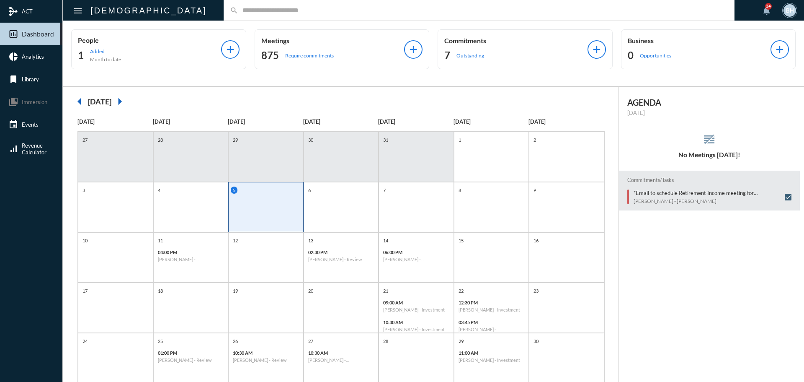
click at [258, 168] on div "29" at bounding box center [265, 157] width 75 height 50
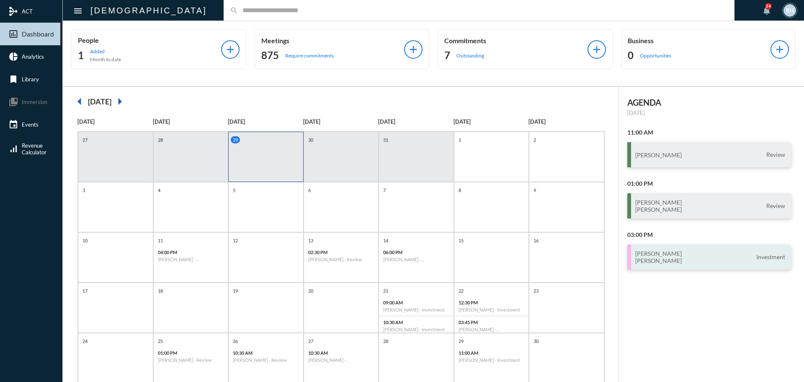
click at [654, 254] on h3 "[PERSON_NAME] [PERSON_NAME]" at bounding box center [658, 257] width 46 height 14
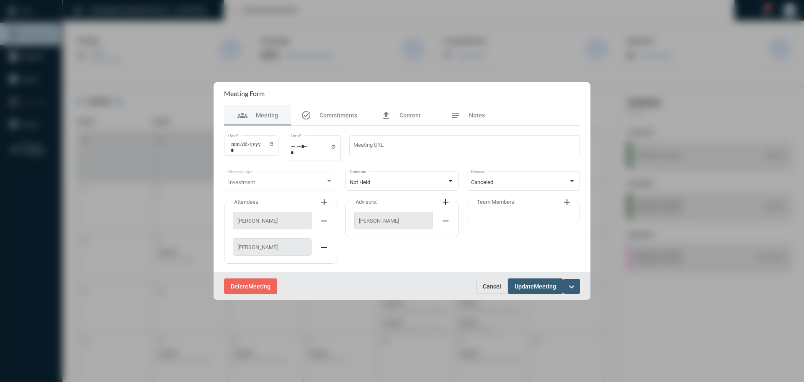
click at [491, 285] on span "Cancel" at bounding box center [492, 286] width 18 height 7
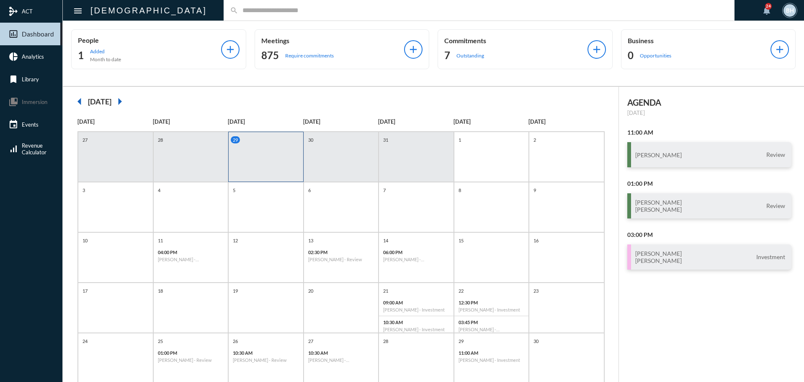
click at [85, 103] on mat-icon "arrow_left" at bounding box center [79, 101] width 17 height 17
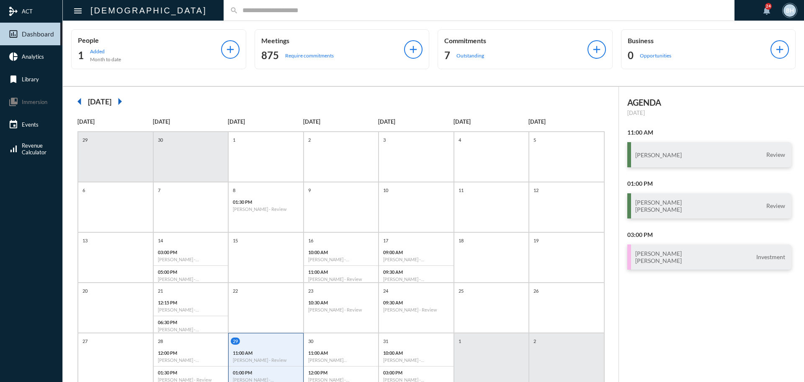
scroll to position [23, 0]
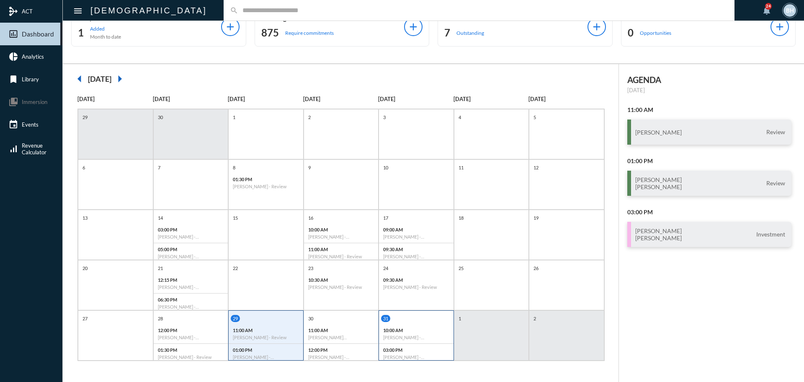
click at [445, 323] on div "31 10:00 AM [PERSON_NAME] - [PERSON_NAME] - Investment 03:00 PM [PERSON_NAME] -…" at bounding box center [416, 339] width 75 height 48
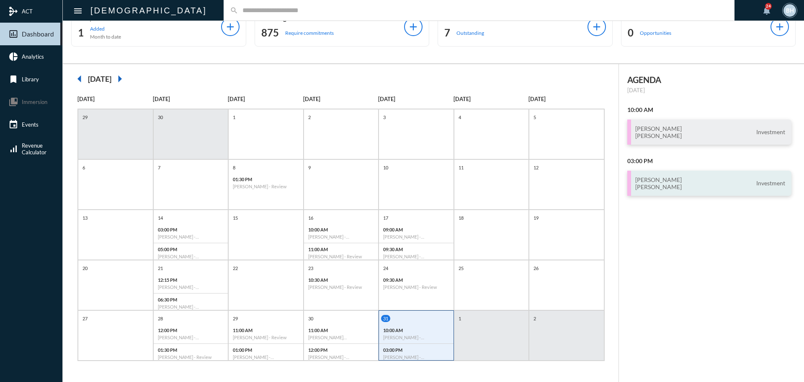
click at [694, 193] on div "[PERSON_NAME] [PERSON_NAME] Investment" at bounding box center [710, 182] width 165 height 25
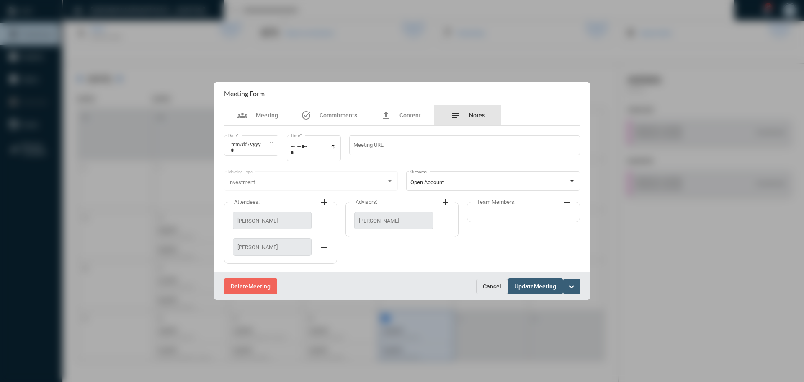
click at [480, 114] on span "Notes" at bounding box center [477, 115] width 16 height 7
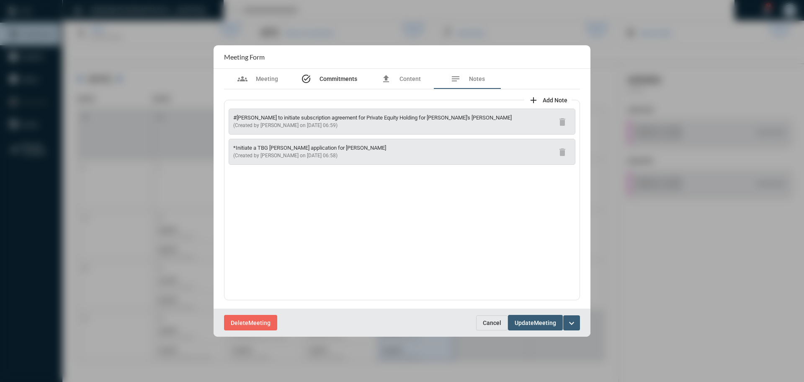
click at [334, 75] on div "task_alt Commitments" at bounding box center [329, 79] width 56 height 10
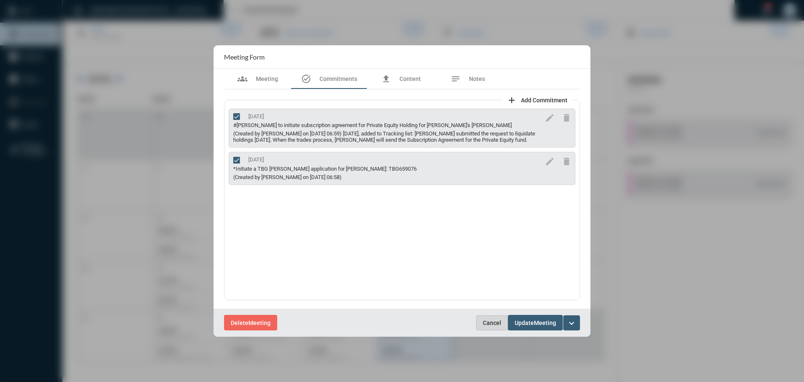
click at [483, 325] on button "Cancel" at bounding box center [492, 322] width 32 height 15
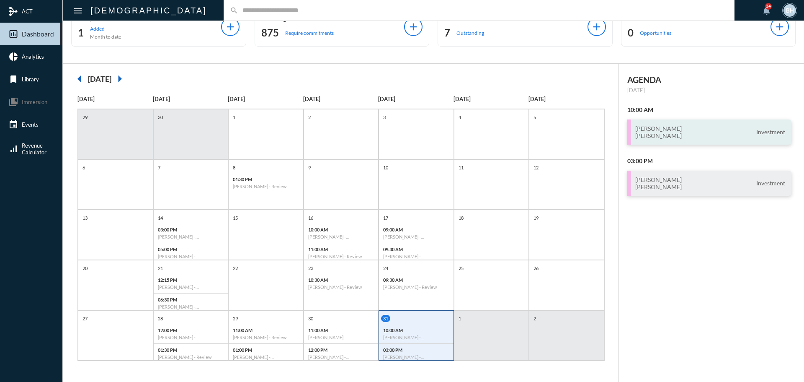
click at [698, 140] on div "[PERSON_NAME] [PERSON_NAME] Investment" at bounding box center [710, 131] width 165 height 25
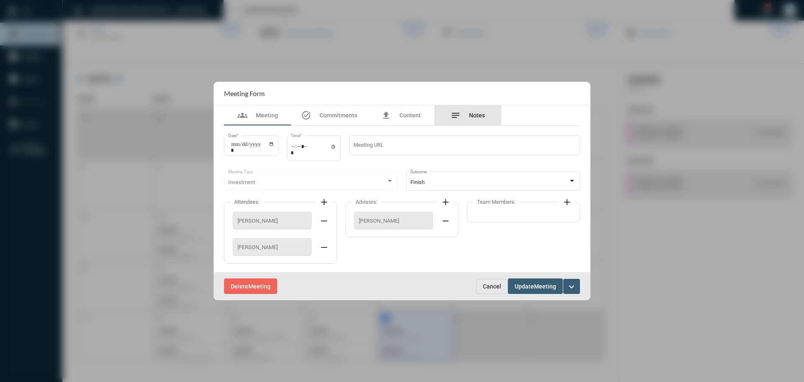
click at [485, 119] on div "notes Notes" at bounding box center [467, 115] width 67 height 20
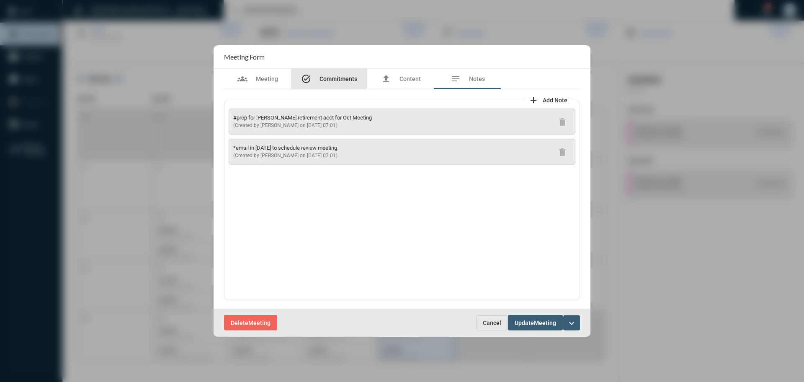
click at [312, 75] on div "task_alt Commitments" at bounding box center [329, 79] width 56 height 10
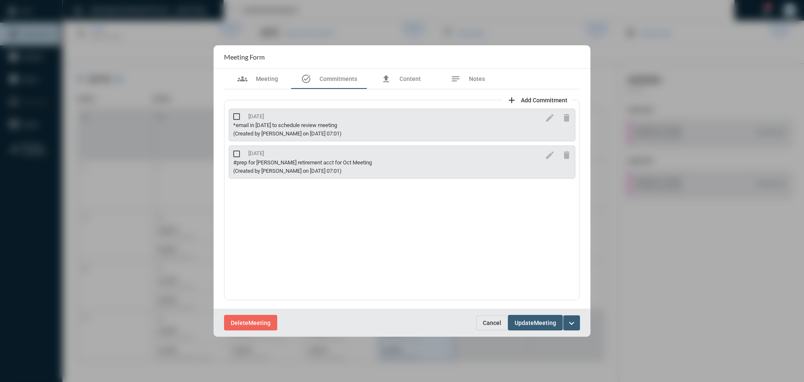
click at [497, 323] on span "Cancel" at bounding box center [492, 322] width 18 height 7
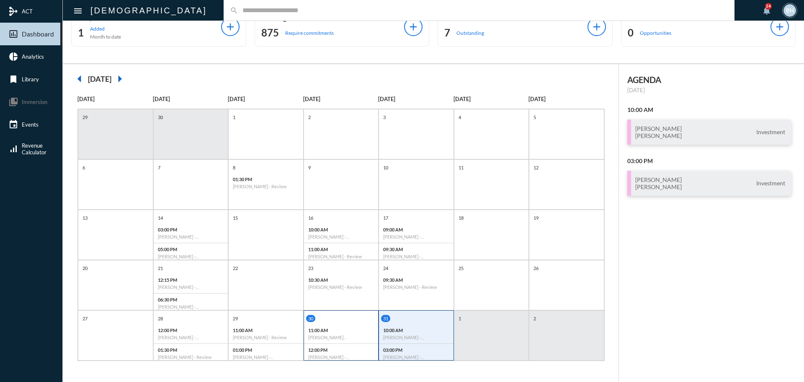
click at [331, 353] on div "12:00 PM [PERSON_NAME] - [PERSON_NAME] - Investment" at bounding box center [341, 353] width 75 height 19
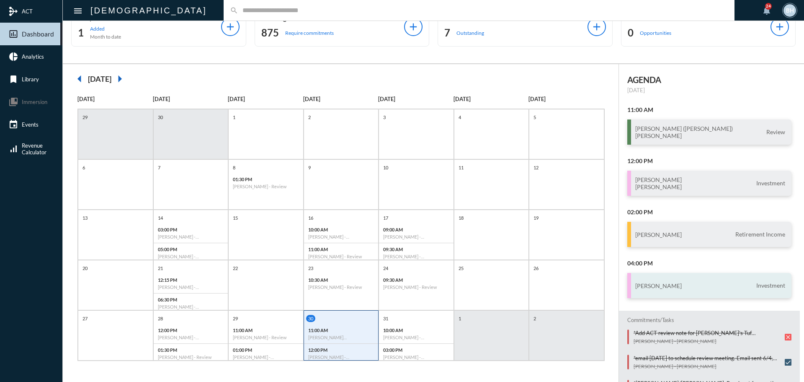
click at [687, 285] on div "[PERSON_NAME] Investment" at bounding box center [710, 285] width 165 height 25
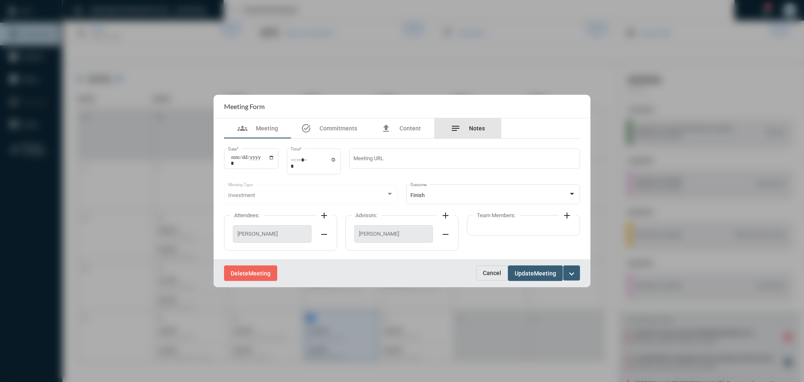
click at [469, 127] on span "Notes" at bounding box center [477, 128] width 16 height 7
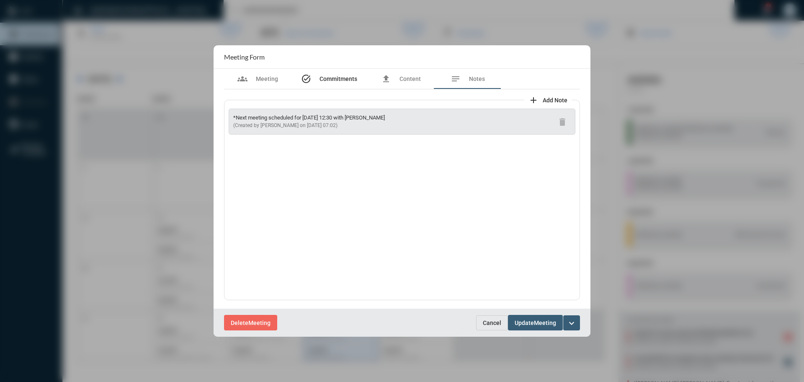
click at [334, 86] on div "task_alt Commitments" at bounding box center [329, 79] width 76 height 20
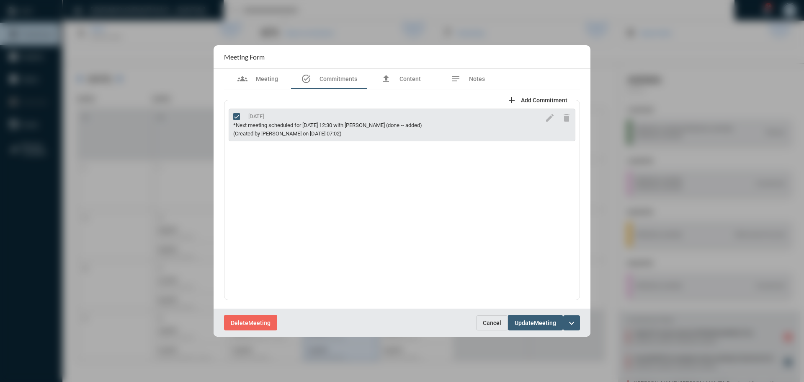
click at [486, 326] on button "Cancel" at bounding box center [492, 322] width 32 height 15
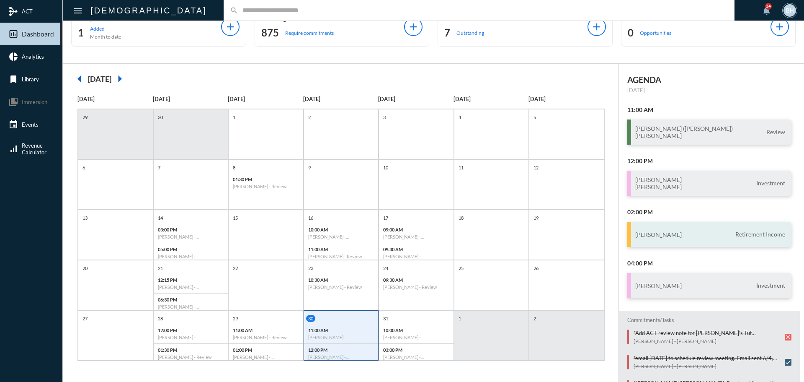
click at [698, 223] on div "[PERSON_NAME] Retirement Income" at bounding box center [710, 234] width 165 height 25
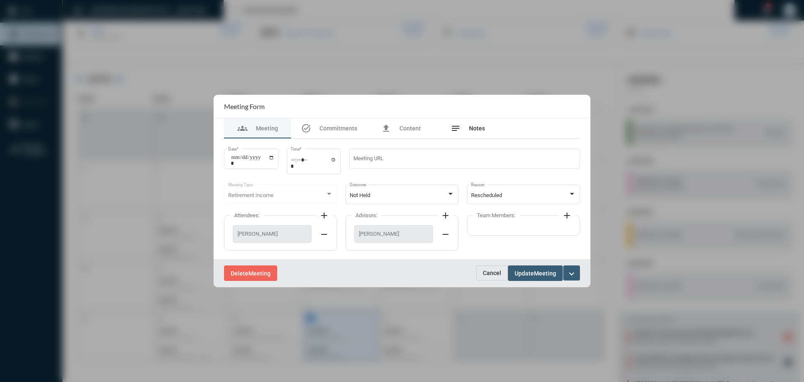
click at [480, 126] on span "Notes" at bounding box center [477, 128] width 16 height 7
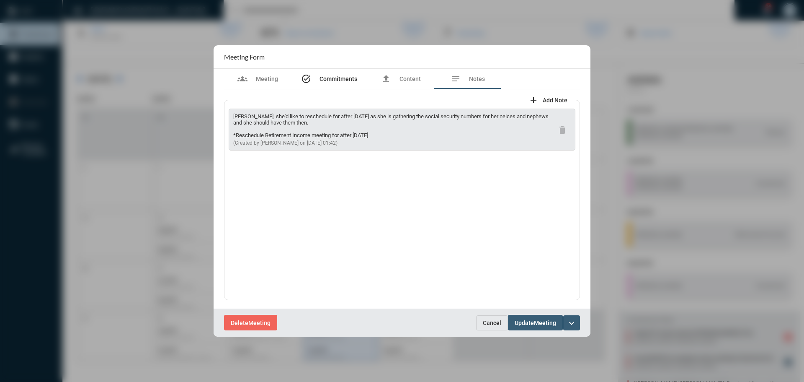
click at [337, 77] on span "Commitments" at bounding box center [339, 78] width 38 height 7
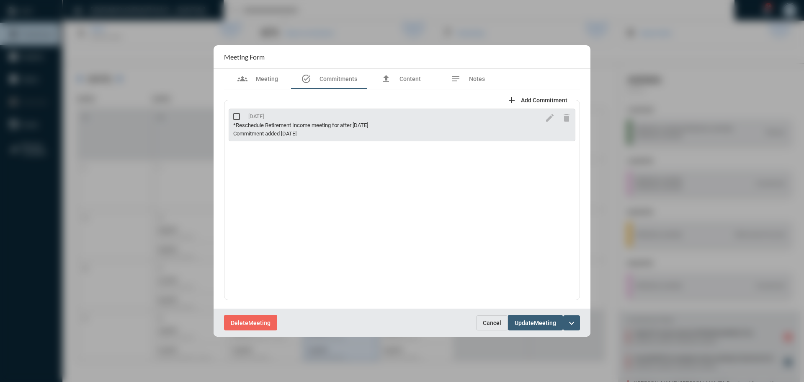
click at [500, 322] on span "Cancel" at bounding box center [492, 322] width 18 height 7
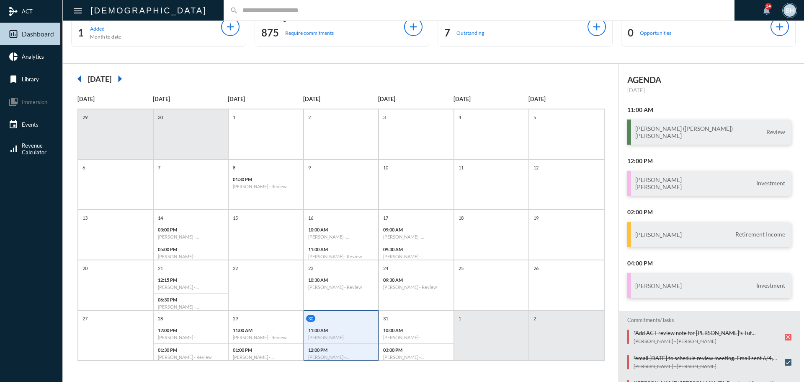
click at [698, 98] on div "AGENDA [DATE] 11:00 AM [PERSON_NAME] ([PERSON_NAME]) [PERSON_NAME] Review 12:00…" at bounding box center [709, 333] width 181 height 517
click at [667, 231] on h3 "[PERSON_NAME]" at bounding box center [658, 234] width 46 height 7
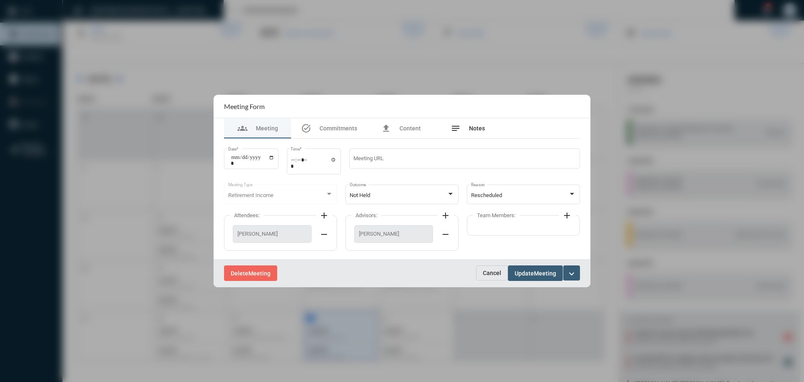
click at [475, 123] on div "notes Notes" at bounding box center [468, 128] width 34 height 10
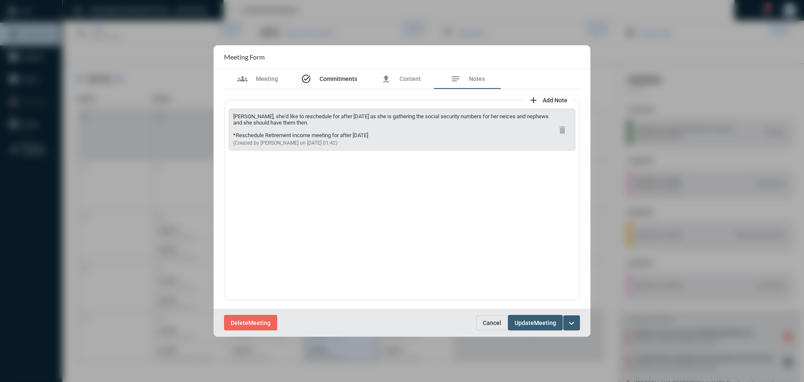
click at [344, 85] on div "task_alt Commitments" at bounding box center [329, 79] width 76 height 20
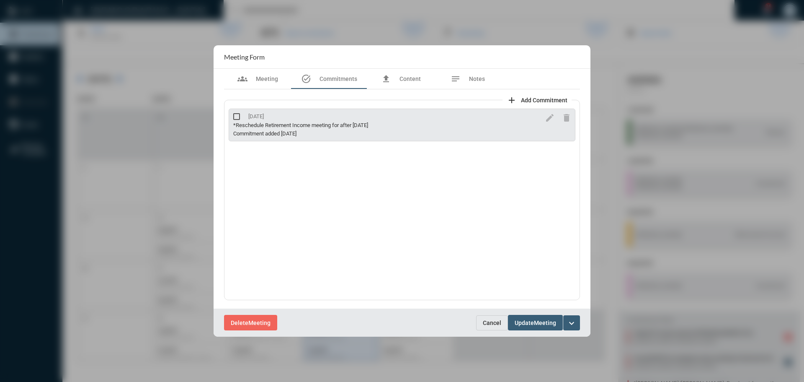
click at [491, 328] on button "Cancel" at bounding box center [492, 322] width 32 height 15
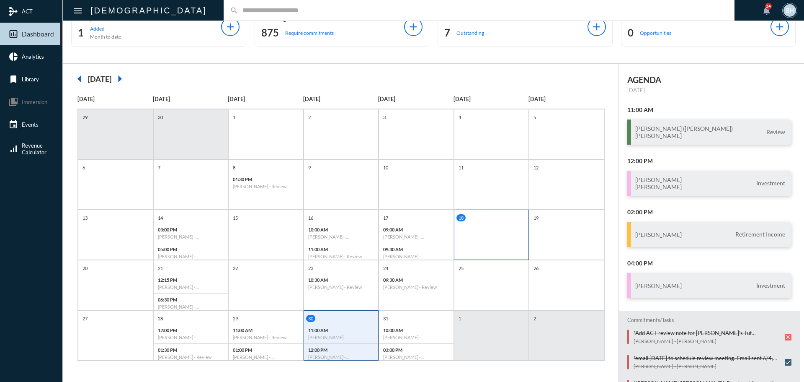
drag, startPoint x: 262, startPoint y: 351, endPoint x: 452, endPoint y: 238, distance: 221.4
click at [265, 350] on p "01:00 PM" at bounding box center [266, 349] width 66 height 5
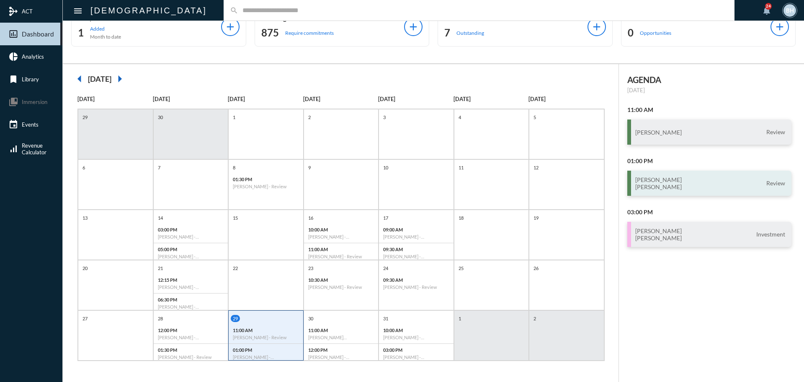
click at [651, 179] on h3 "[PERSON_NAME] [PERSON_NAME]" at bounding box center [658, 183] width 46 height 14
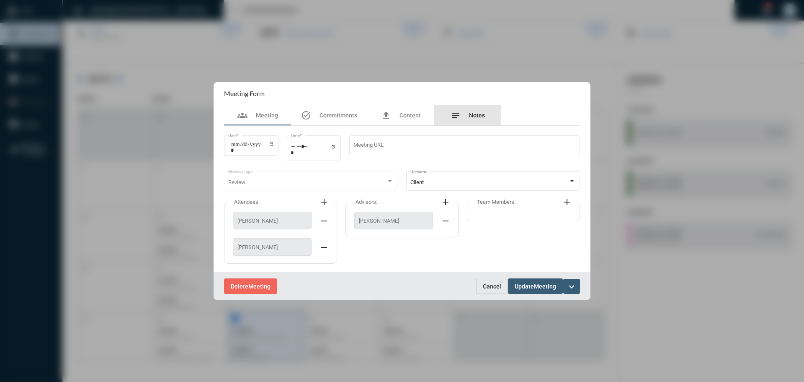
click at [468, 114] on div "notes Notes" at bounding box center [468, 115] width 34 height 10
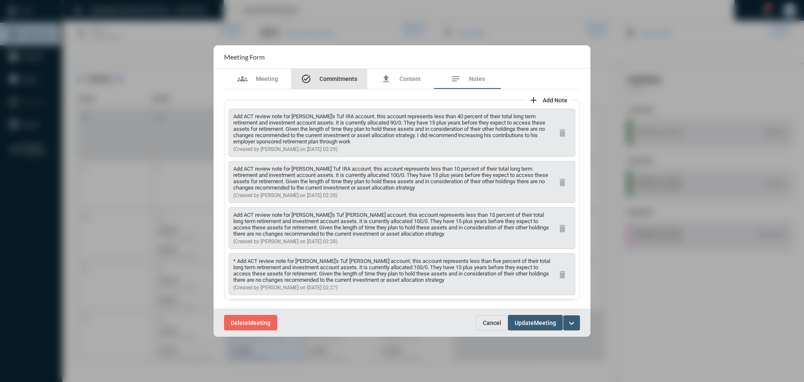
click at [330, 77] on span "Commitments" at bounding box center [339, 78] width 38 height 7
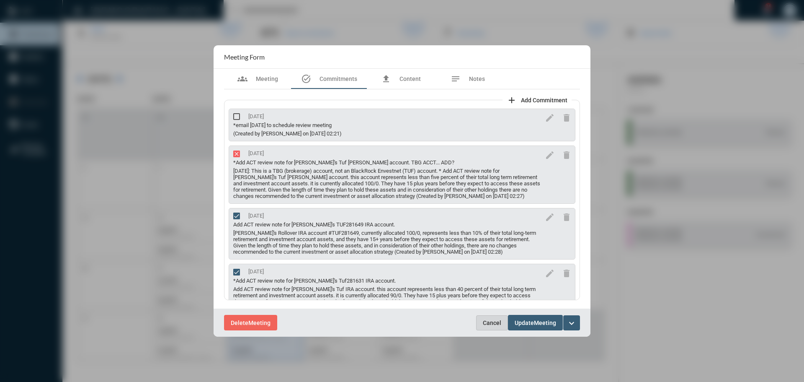
click at [499, 323] on span "Cancel" at bounding box center [492, 322] width 18 height 7
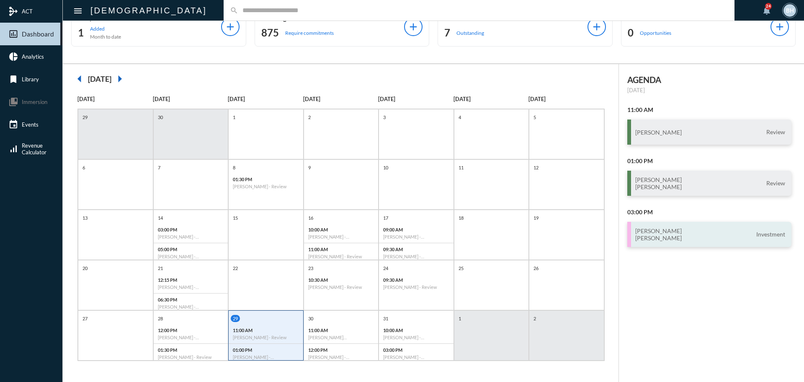
click at [660, 233] on h3 "[PERSON_NAME] [PERSON_NAME]" at bounding box center [658, 234] width 46 height 14
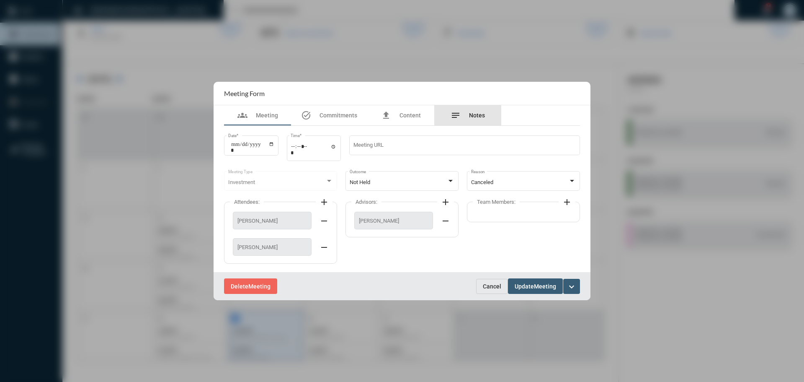
click at [468, 109] on div "notes Notes" at bounding box center [467, 115] width 67 height 20
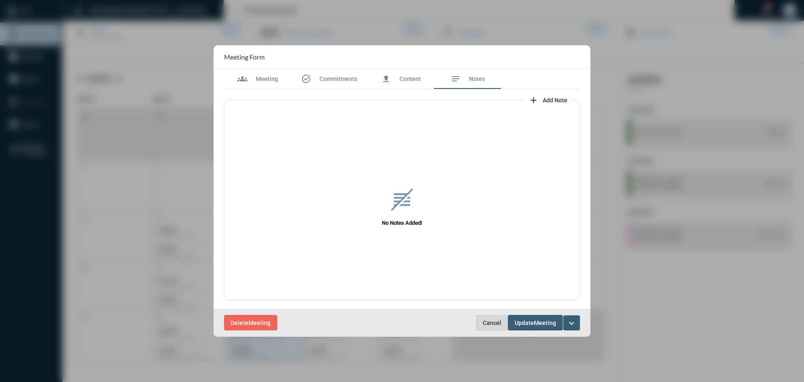
click at [490, 326] on button "Cancel" at bounding box center [492, 322] width 32 height 15
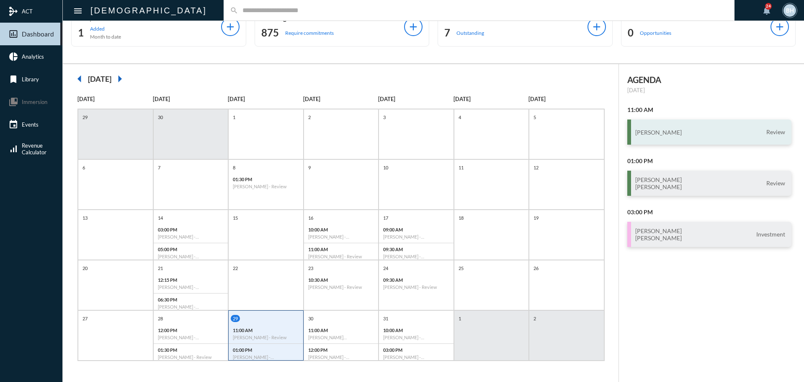
click at [660, 129] on h3 "[PERSON_NAME]" at bounding box center [658, 132] width 46 height 7
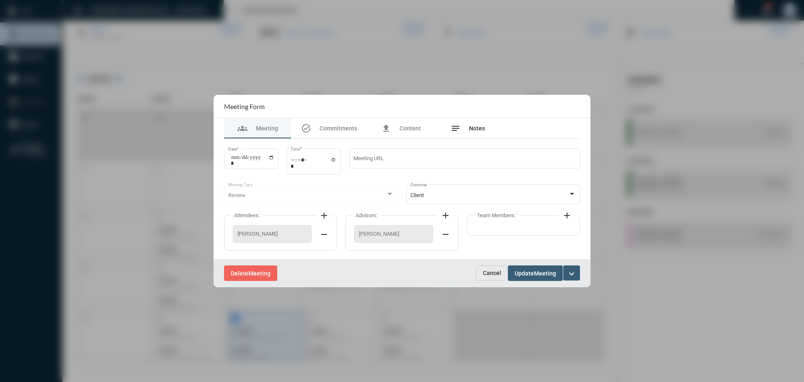
click at [480, 129] on span "Notes" at bounding box center [477, 128] width 16 height 7
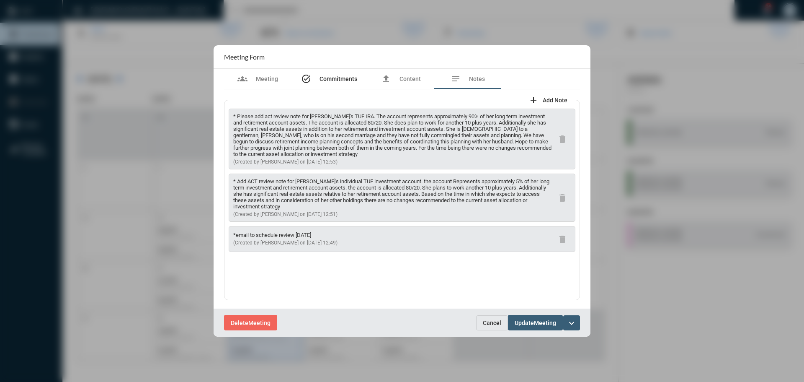
click at [323, 75] on span "Commitments" at bounding box center [339, 78] width 38 height 7
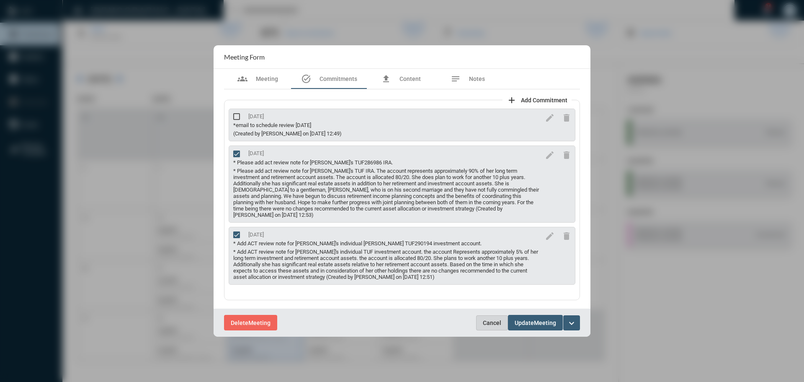
click at [489, 320] on span "Cancel" at bounding box center [492, 322] width 18 height 7
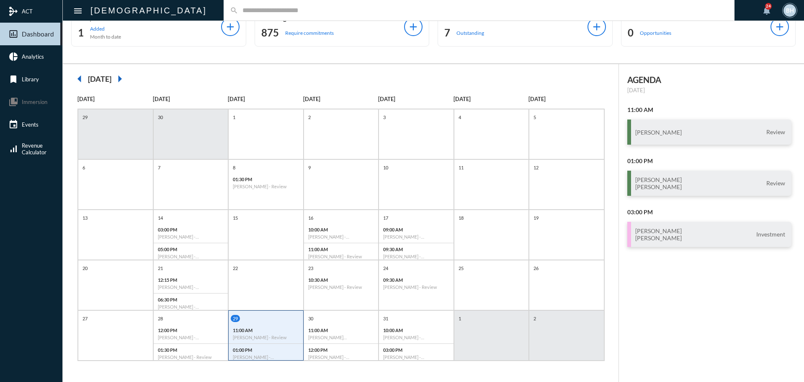
click at [661, 311] on div "AGENDA [DATE] 11:00 AM [PERSON_NAME] Review 01:00 PM [PERSON_NAME] [PERSON_NAME…" at bounding box center [712, 223] width 186 height 318
